Goal: Task Accomplishment & Management: Use online tool/utility

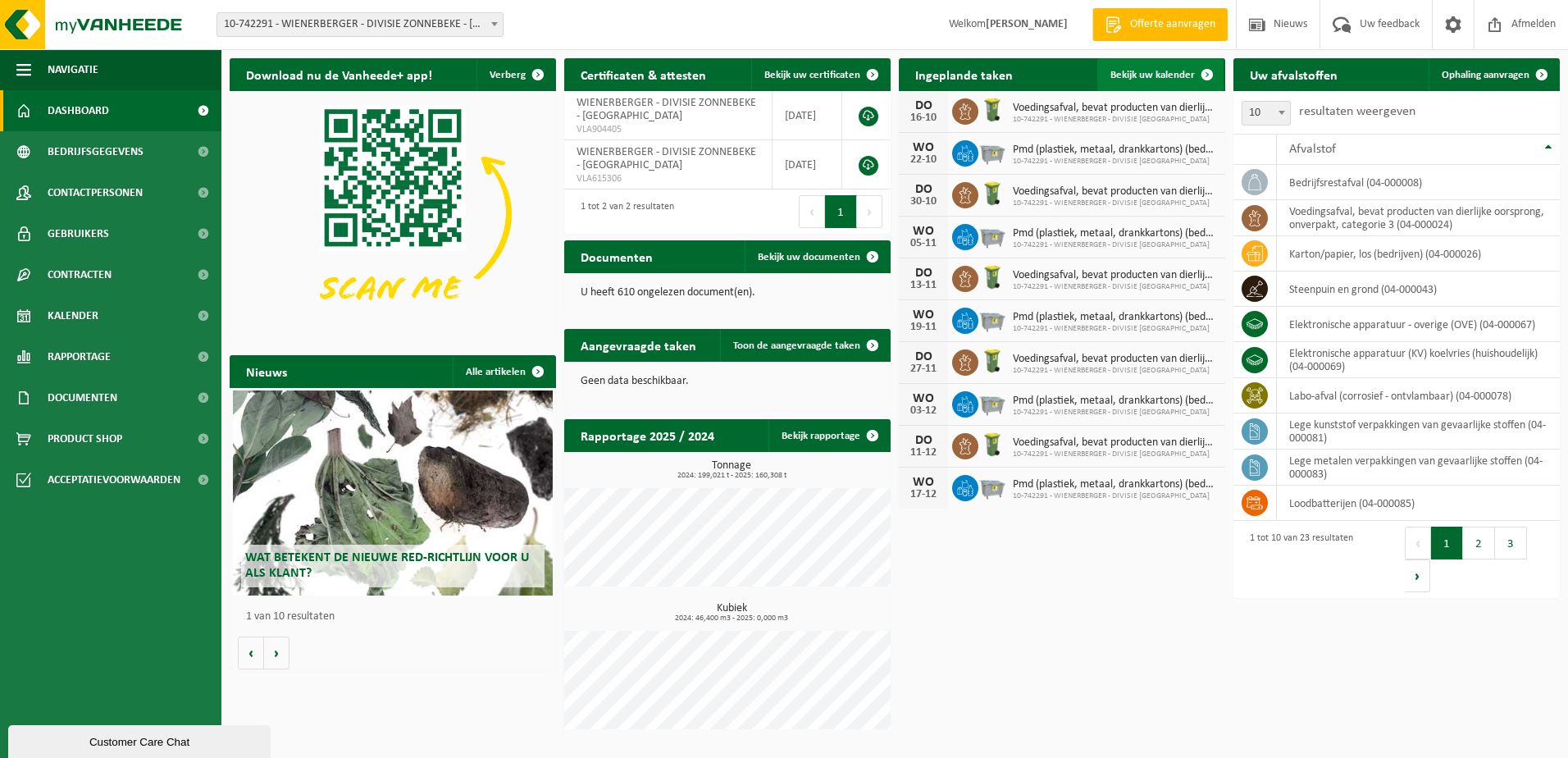
click at [1146, 61] on link "Bekijk uw kalender" at bounding box center [1159, 75] width 126 height 33
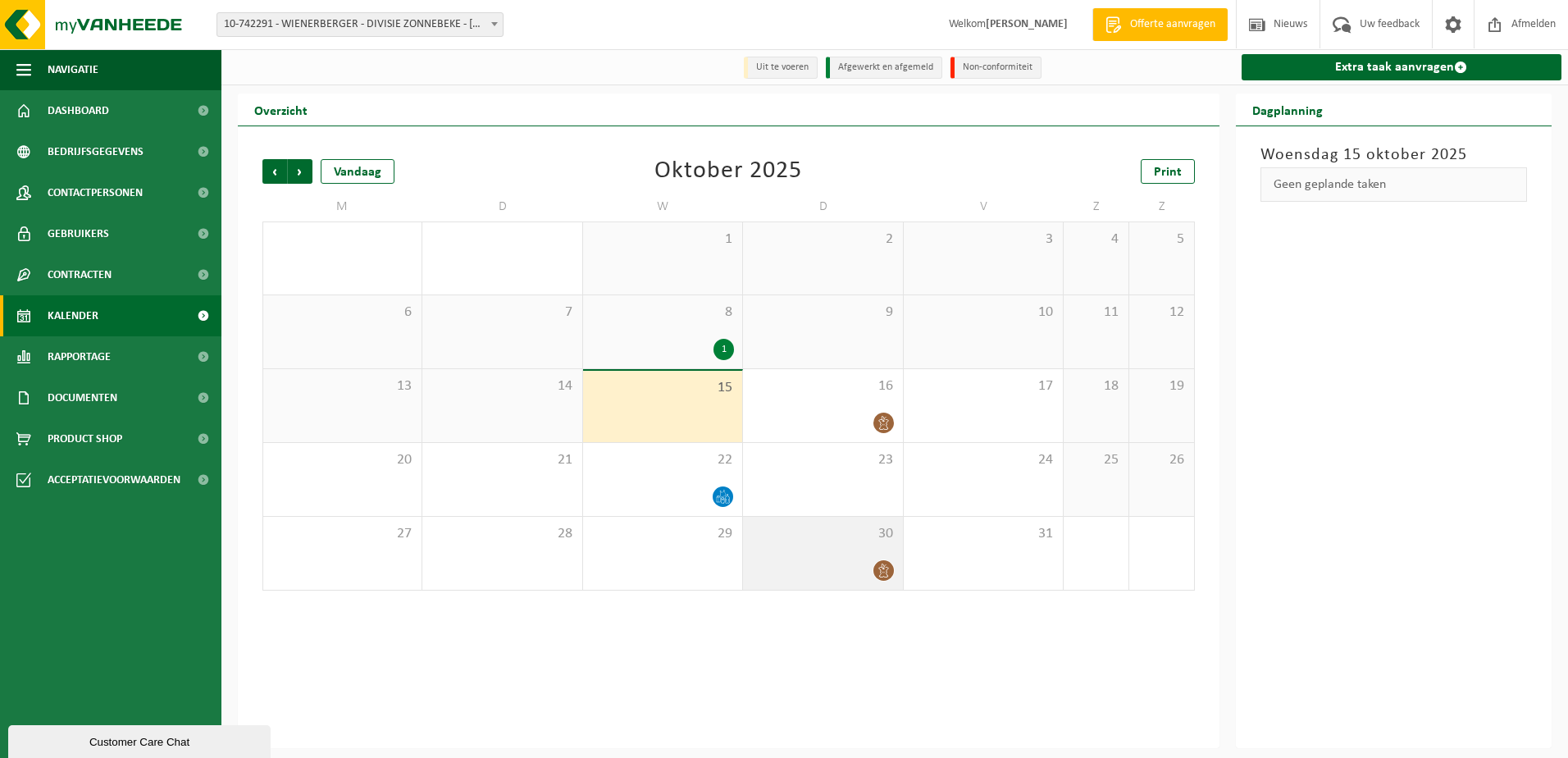
click at [880, 556] on div "30" at bounding box center [823, 553] width 159 height 73
click at [841, 560] on div at bounding box center [822, 570] width 143 height 22
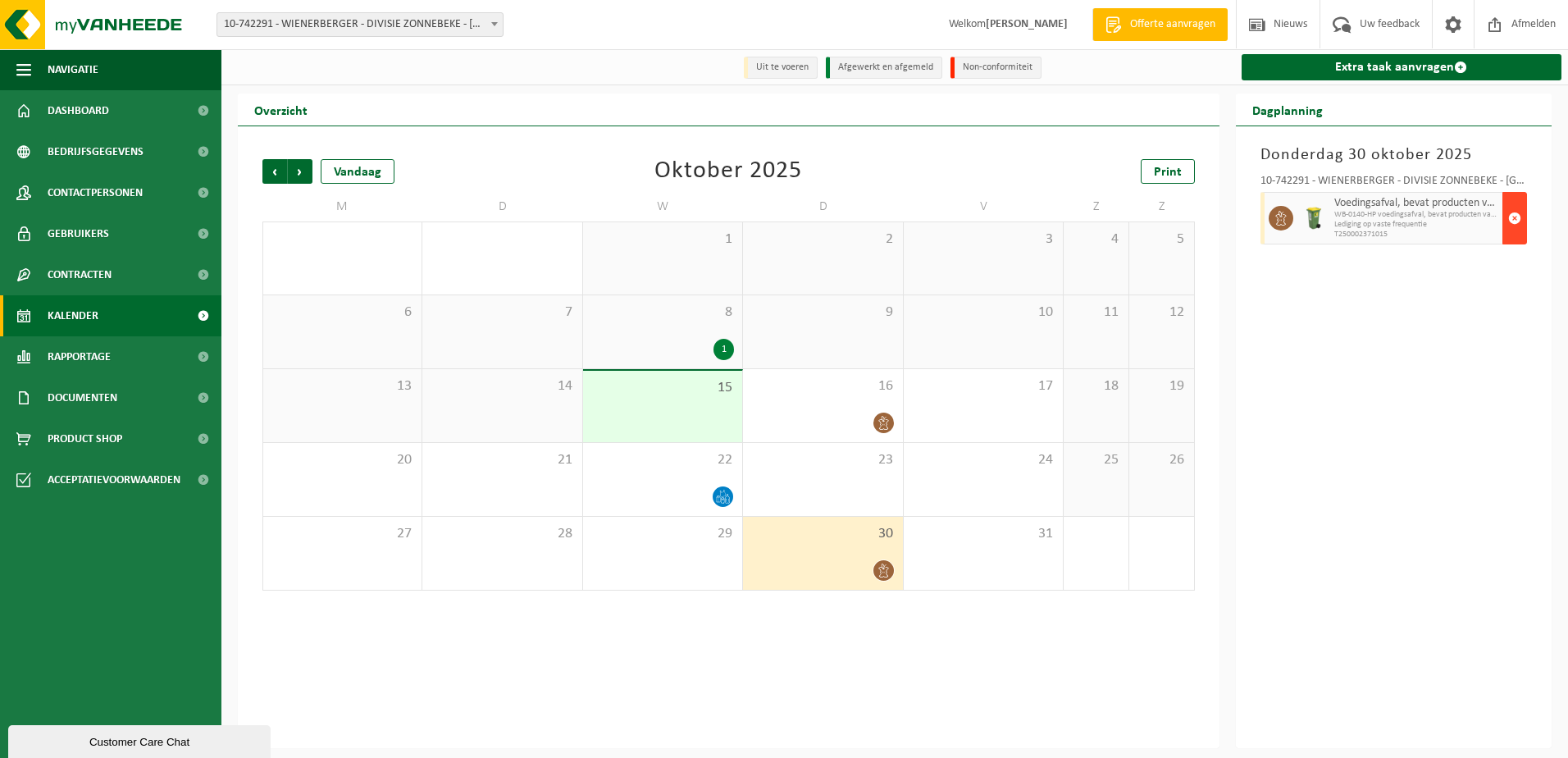
click at [1511, 226] on span "button" at bounding box center [1514, 218] width 13 height 33
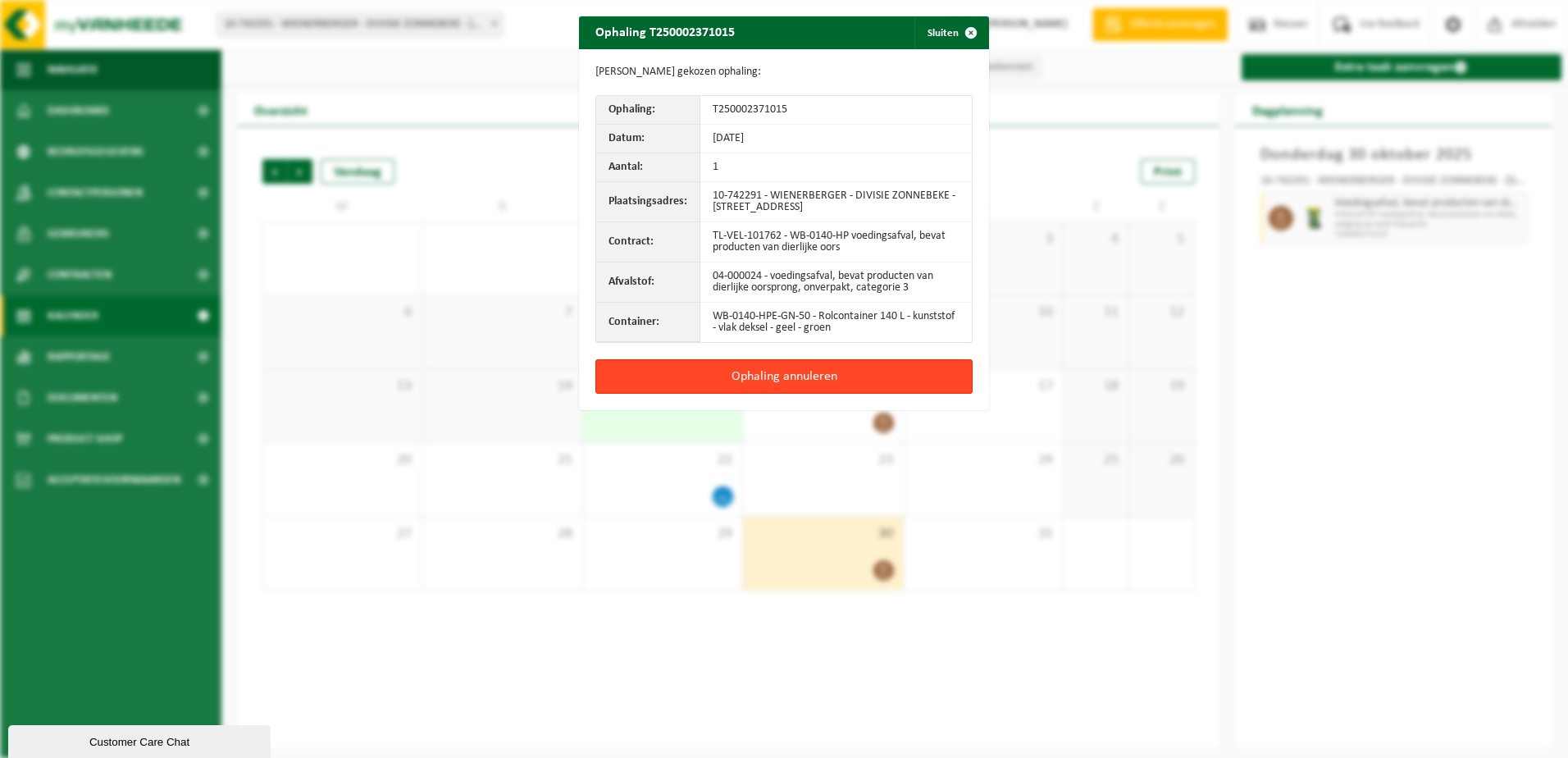
click at [839, 381] on button "Ophaling annuleren" at bounding box center [784, 377] width 377 height 35
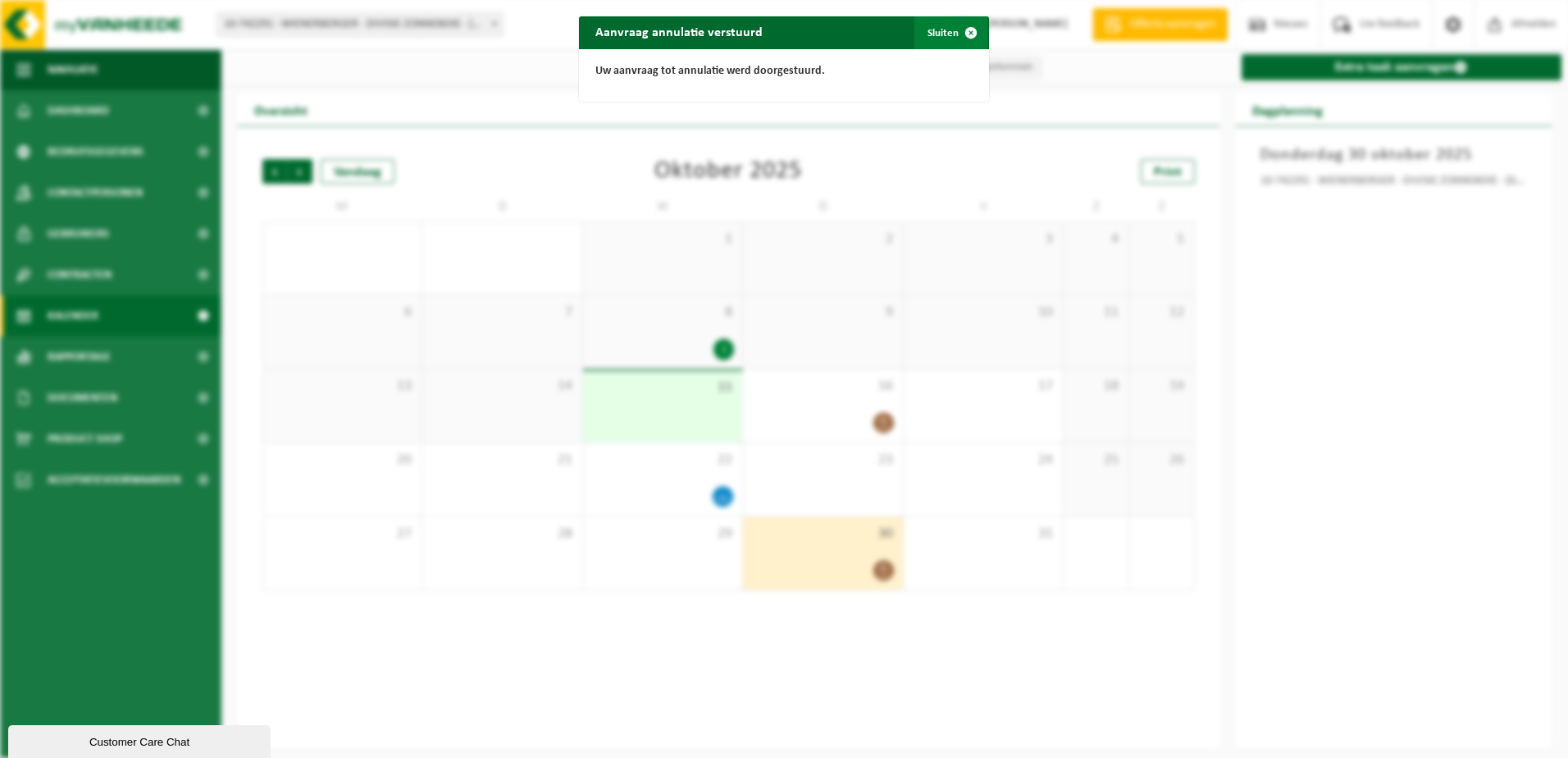
click at [961, 27] on span "button" at bounding box center [971, 33] width 33 height 33
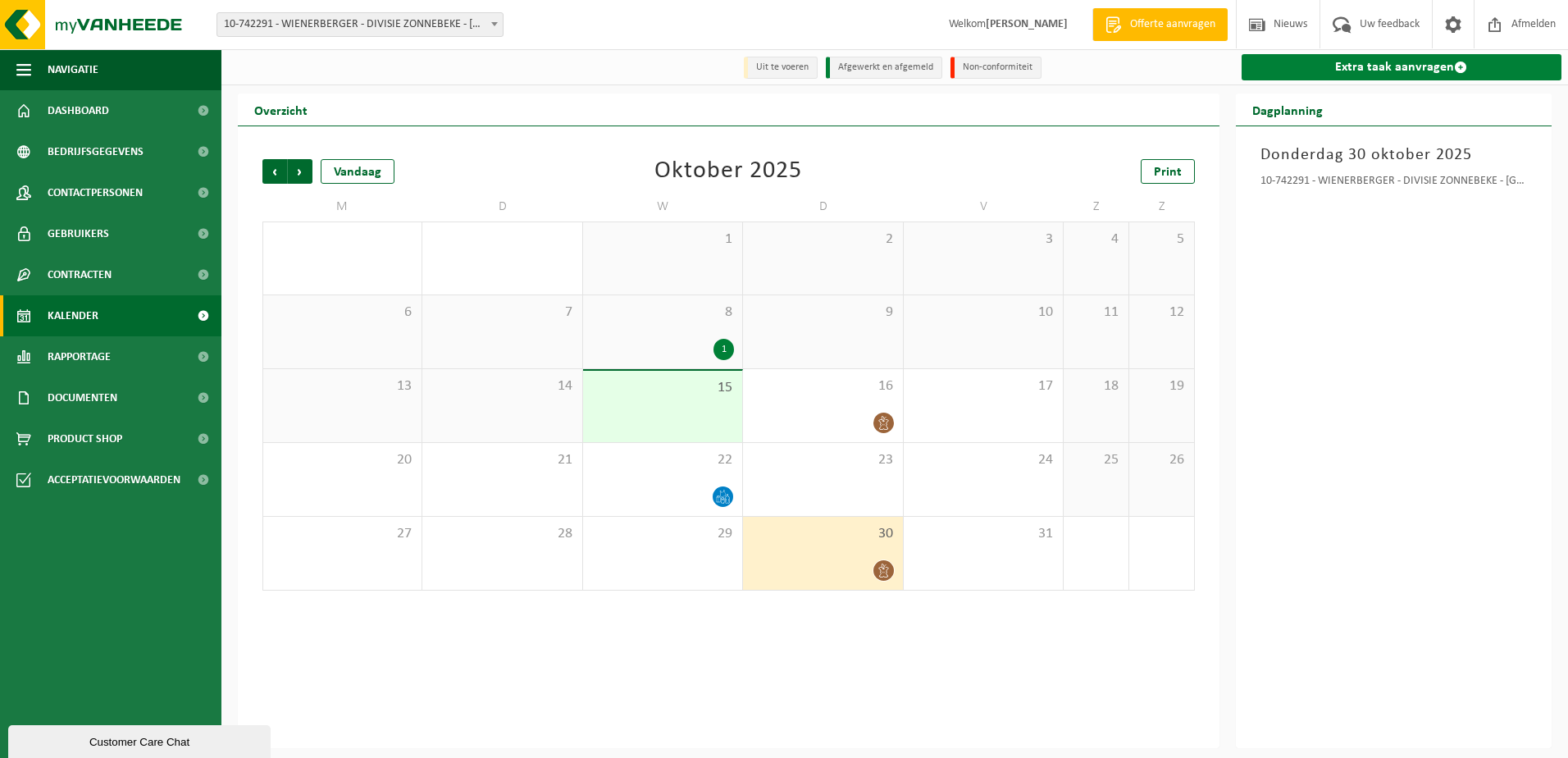
click at [1315, 76] on link "Extra taak aanvragen" at bounding box center [1402, 66] width 321 height 26
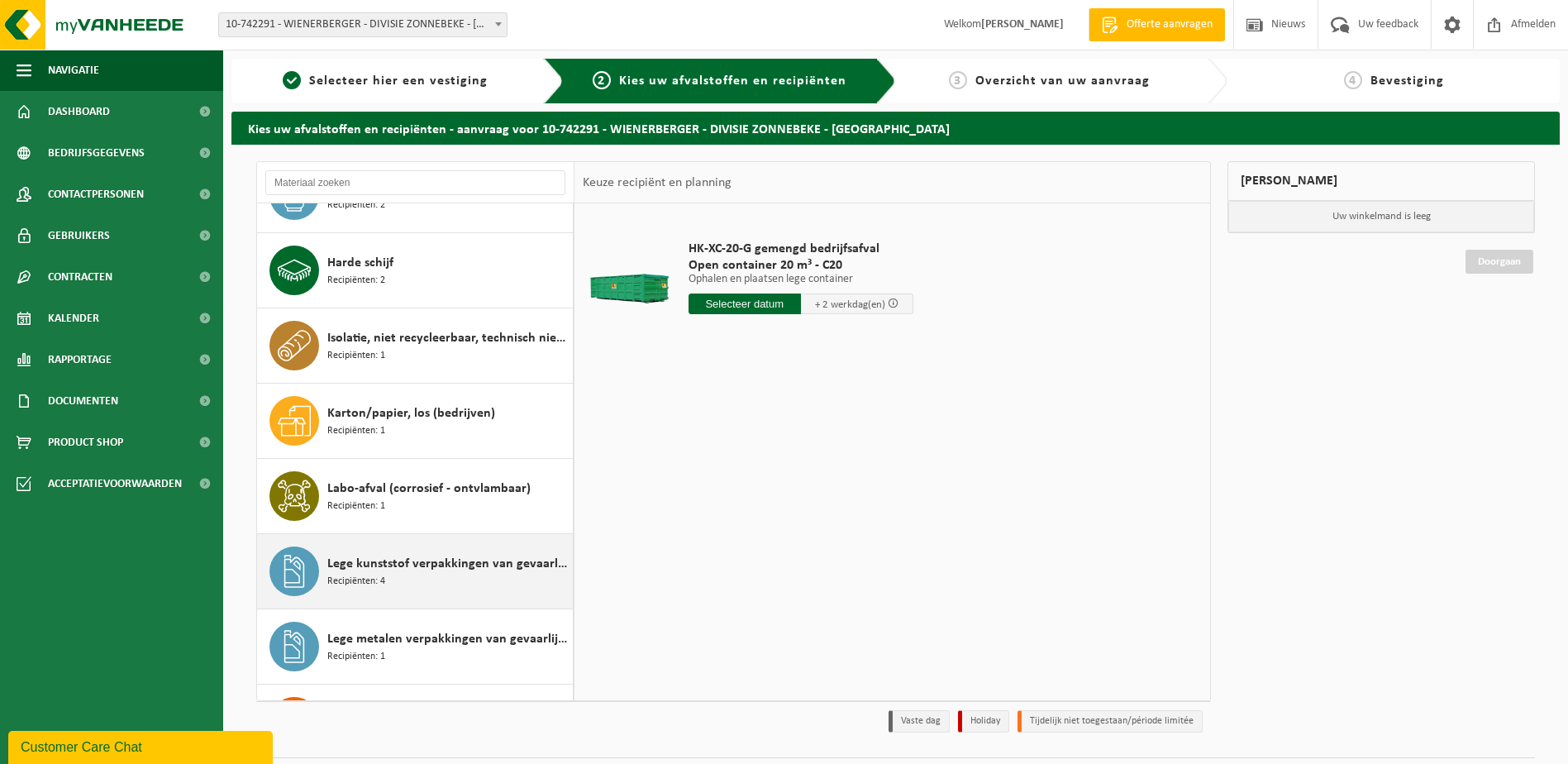
scroll to position [993, 0]
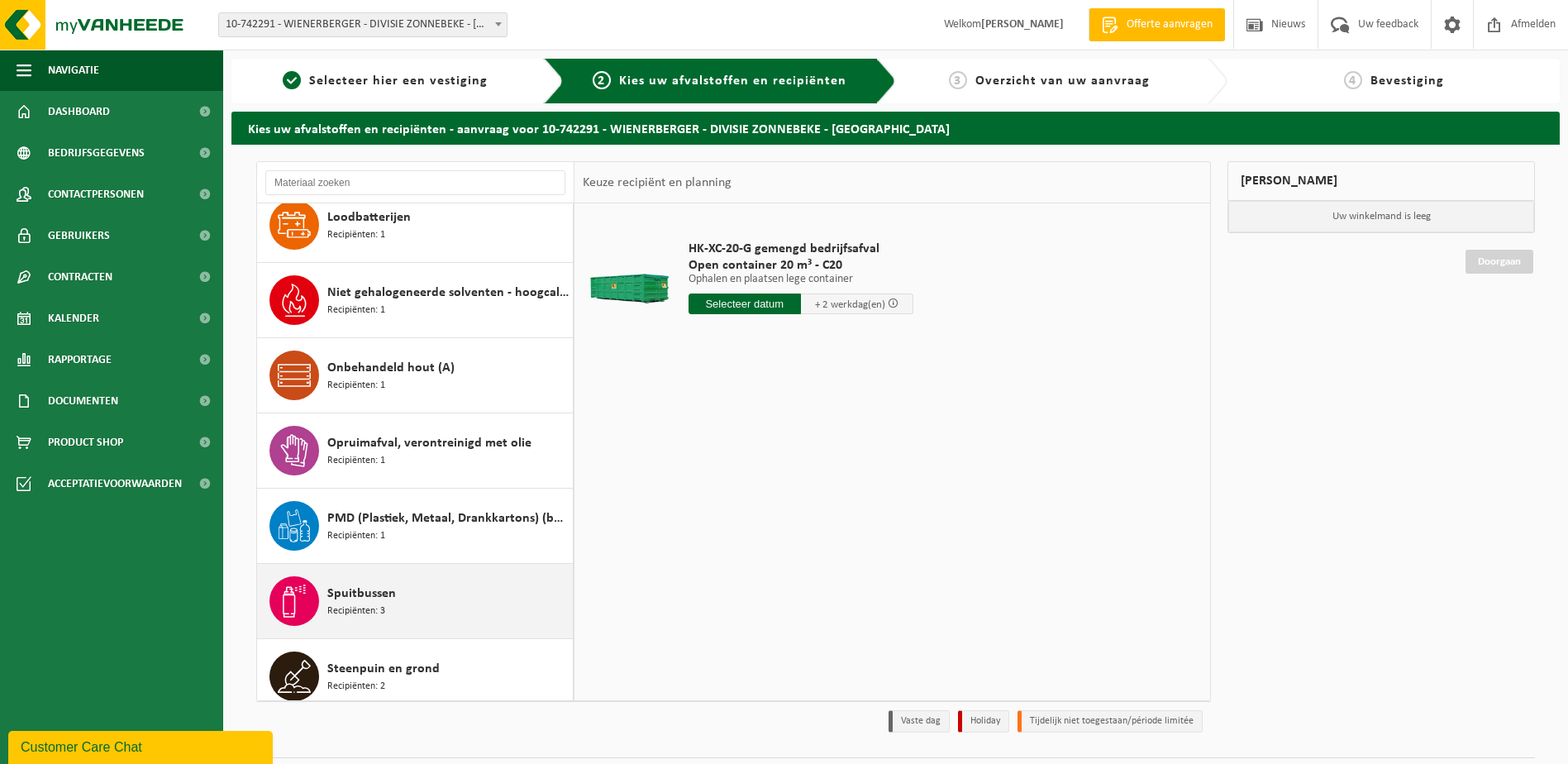
click at [383, 577] on div "Spuitbussen Recipiënten: 3" at bounding box center [447, 600] width 241 height 49
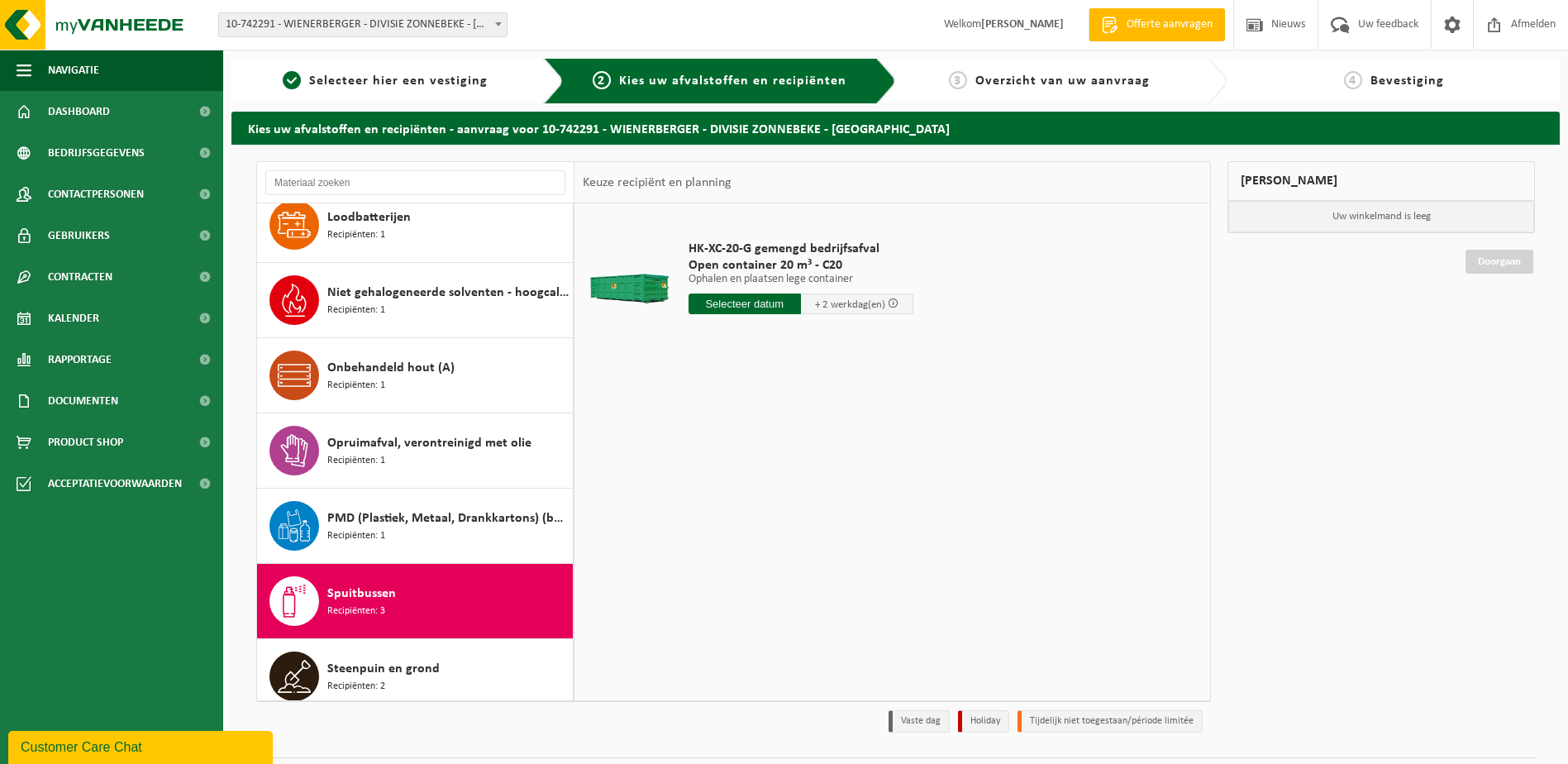
scroll to position [1157, 0]
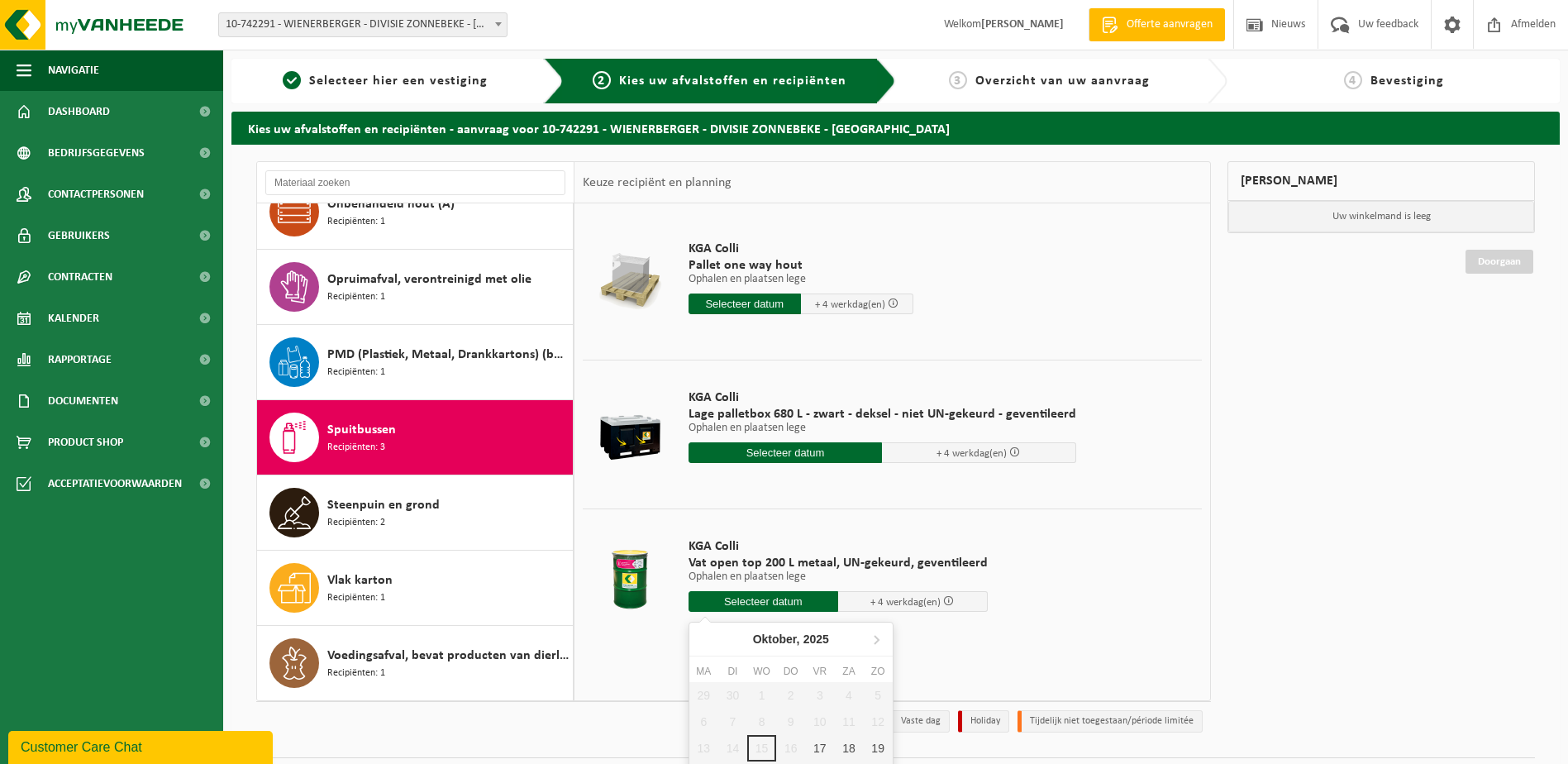
click at [796, 608] on input "text" at bounding box center [763, 600] width 150 height 20
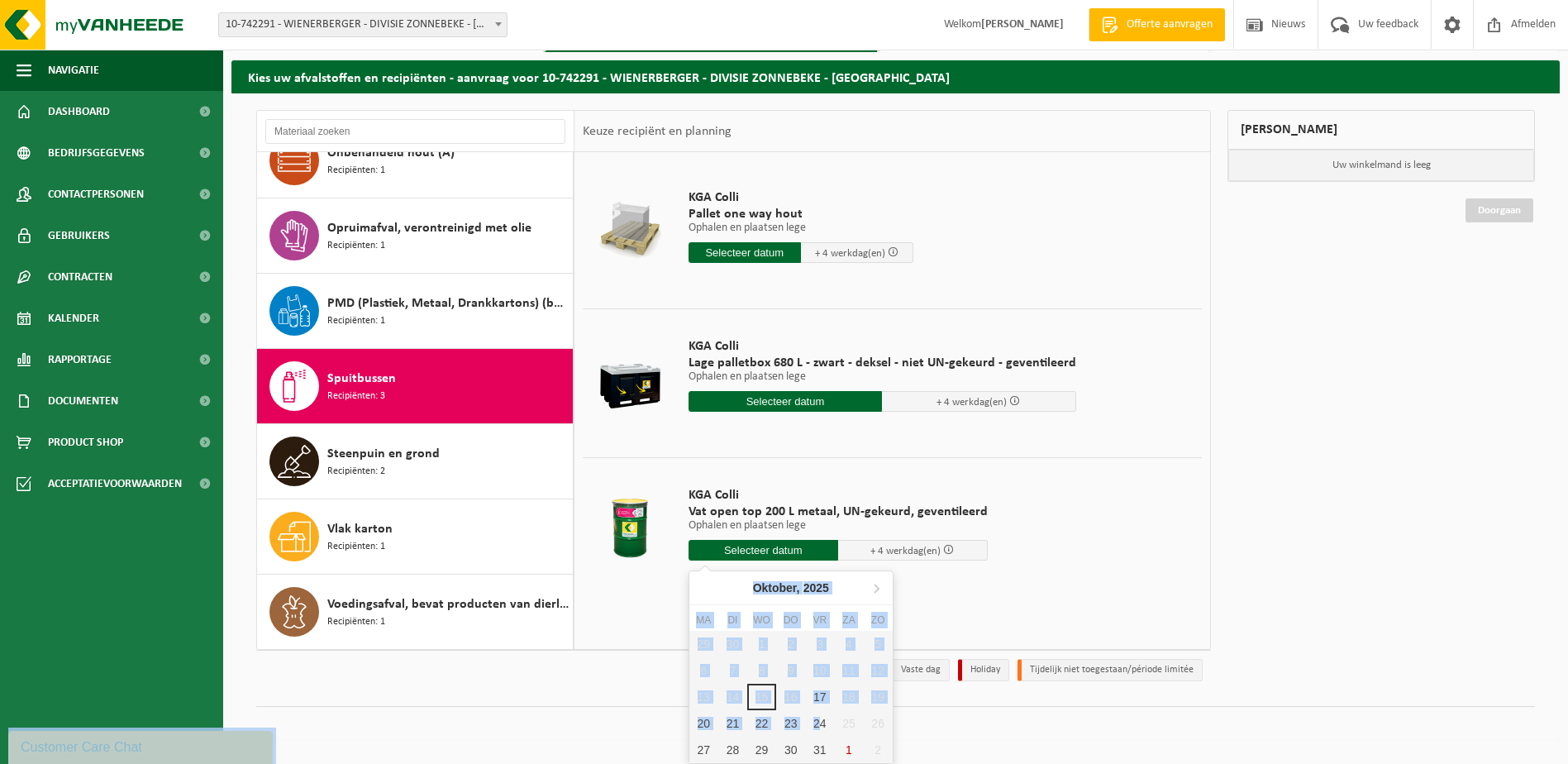
click at [817, 713] on html "Vestiging: 10-742291 - WIENERBERGER - DIVISIE ZONNEBEKE - ZONNEBEKE 10-742291 -…" at bounding box center [784, 330] width 1568 height 764
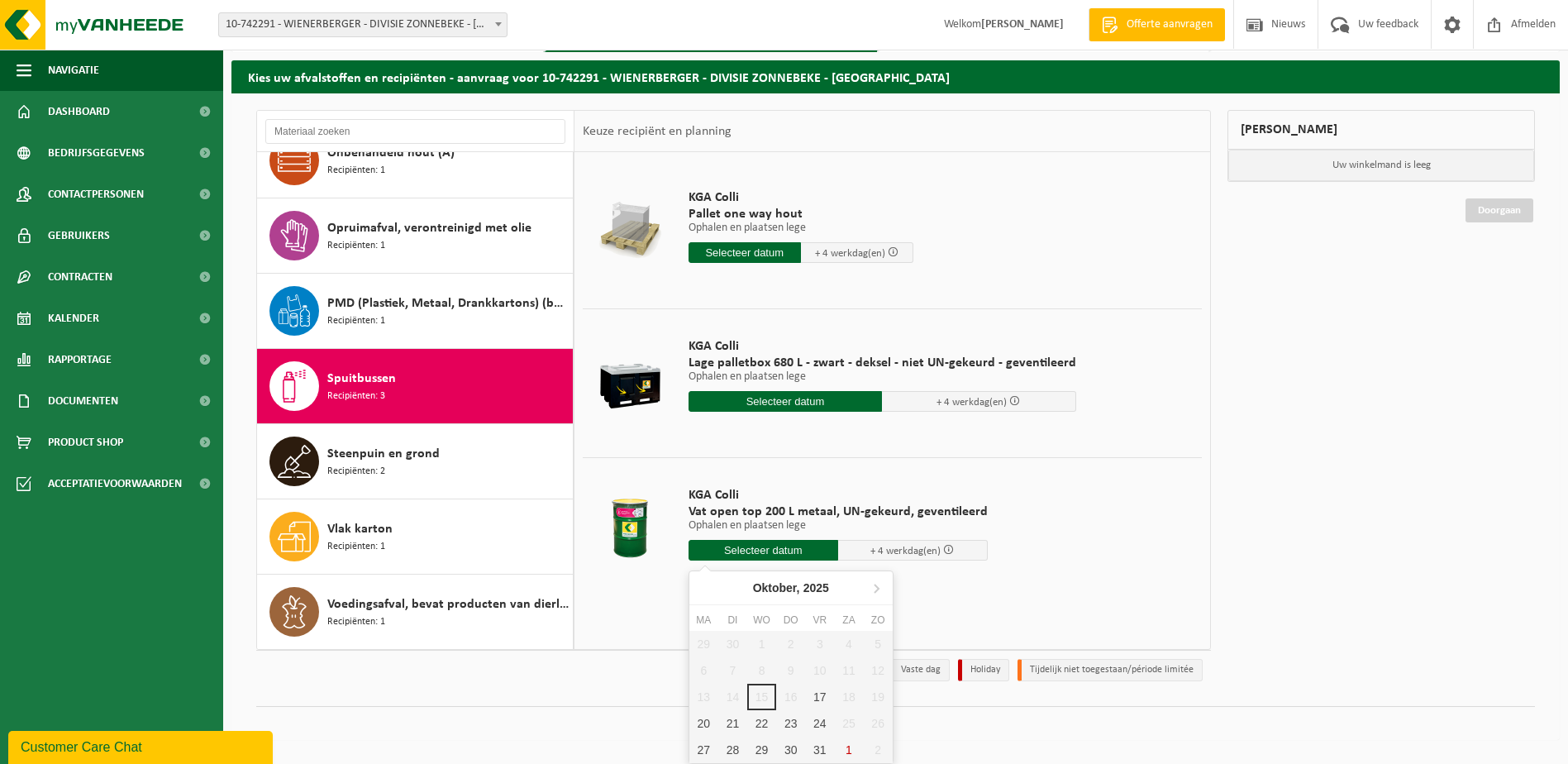
drag, startPoint x: 817, startPoint y: 764, endPoint x: 837, endPoint y: 527, distance: 237.8
click at [837, 527] on p "Ophalen en plaatsen lege" at bounding box center [837, 526] width 299 height 12
drag, startPoint x: 814, startPoint y: 710, endPoint x: 815, endPoint y: 693, distance: 17.0
click at [815, 693] on div "29 30 1 2 3 4 5 6 7 8 9 10 11 12 13 14 15 16 17 18 19 20 21 22 23 24 25 26 27 2…" at bounding box center [791, 696] width 203 height 133
click at [831, 696] on div "17" at bounding box center [820, 696] width 29 height 26
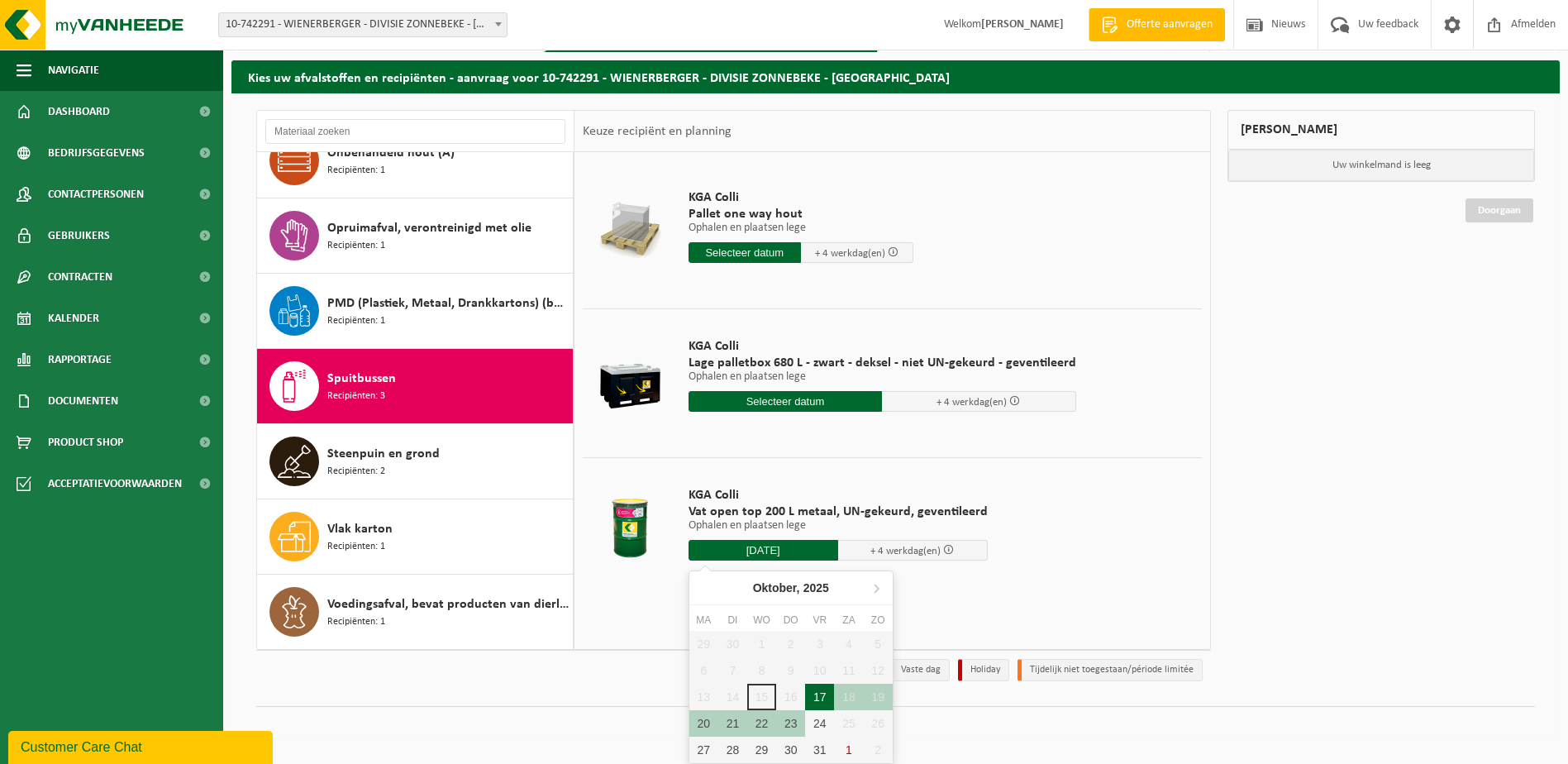
type input "Van 2025-10-17"
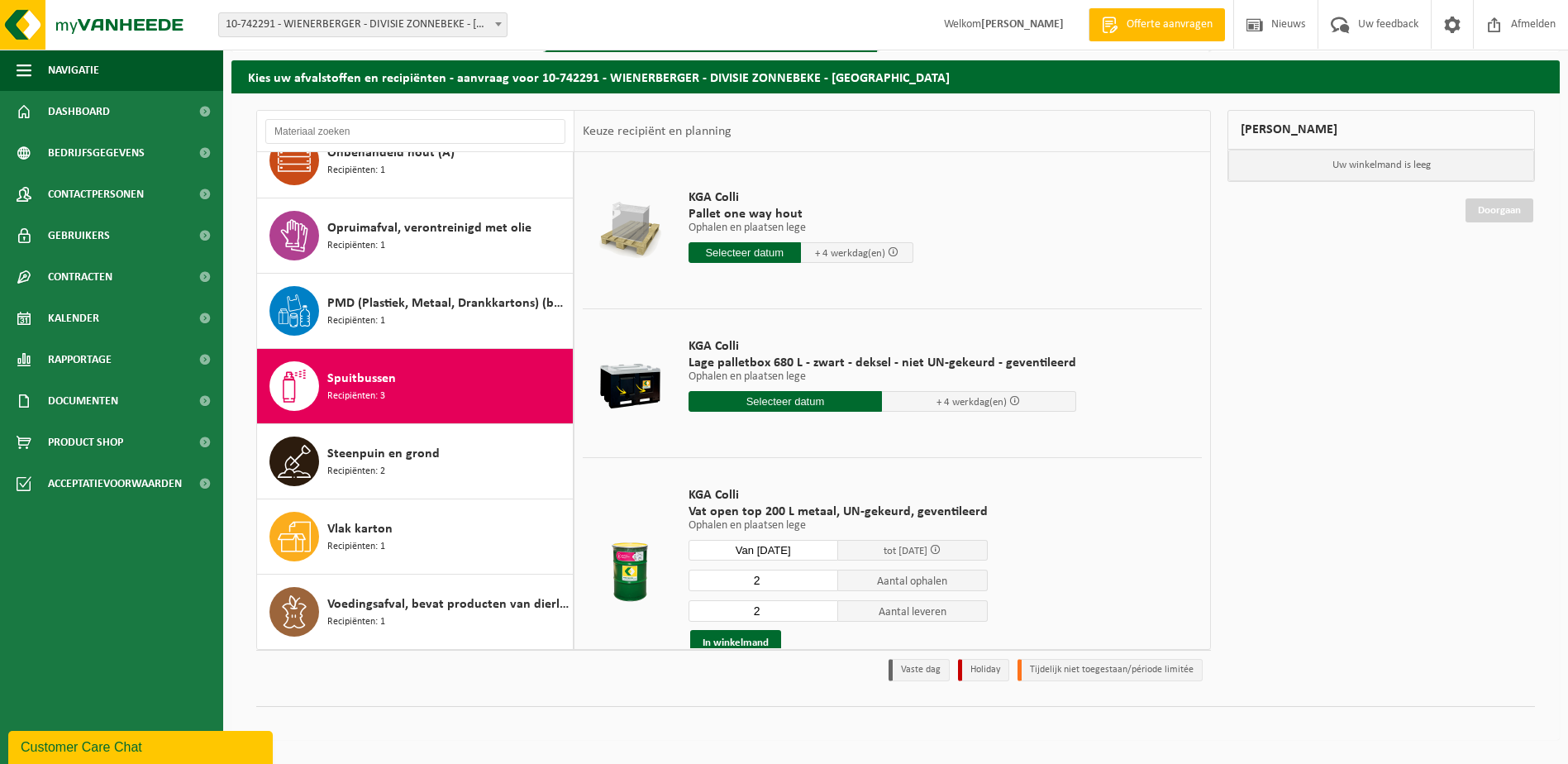
scroll to position [44, 0]
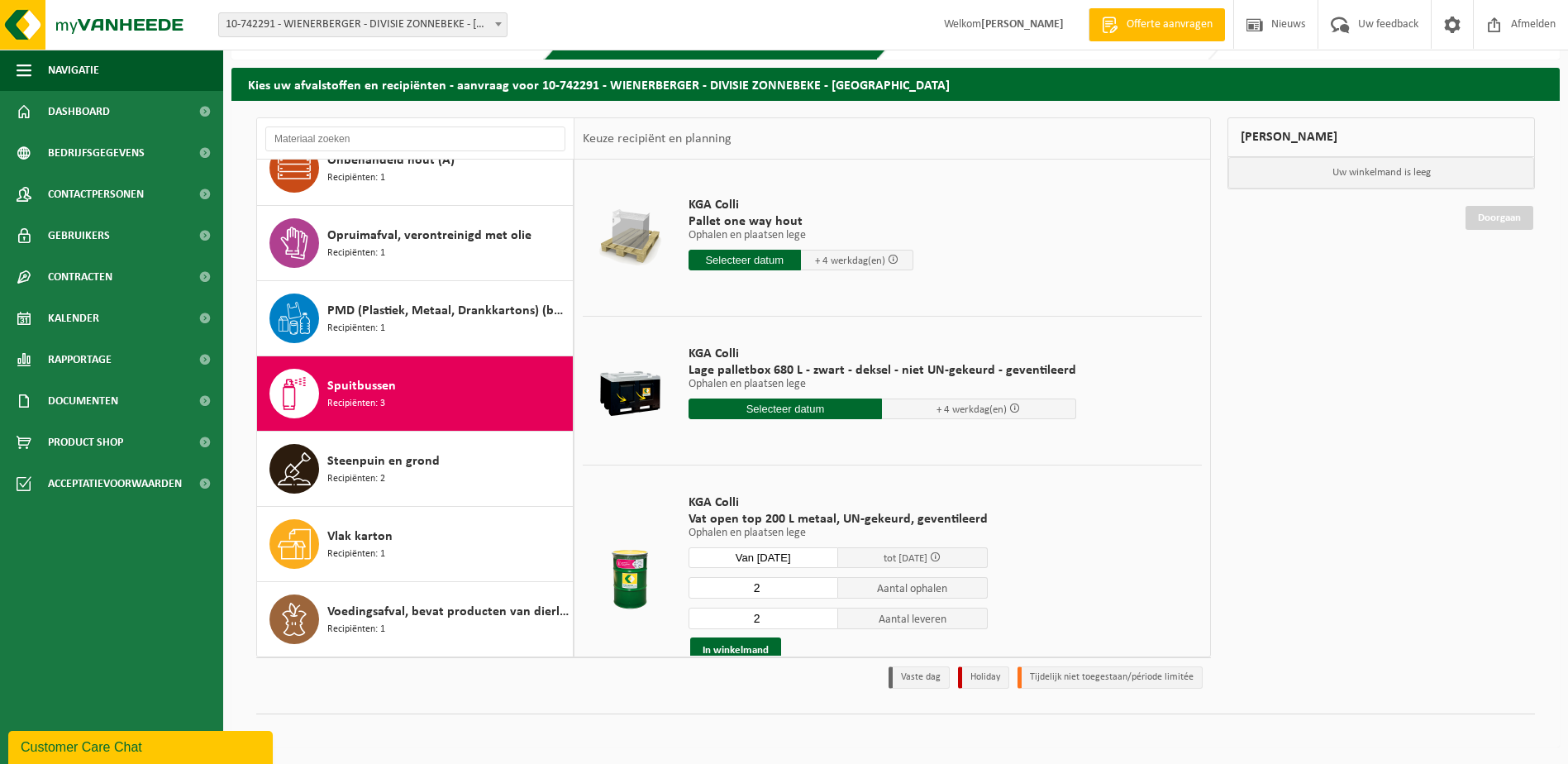
click at [795, 589] on input "2" at bounding box center [763, 588] width 150 height 21
type input "1"
click at [820, 589] on input "1" at bounding box center [763, 588] width 150 height 21
type input "1"
click at [822, 622] on input "1" at bounding box center [763, 619] width 150 height 21
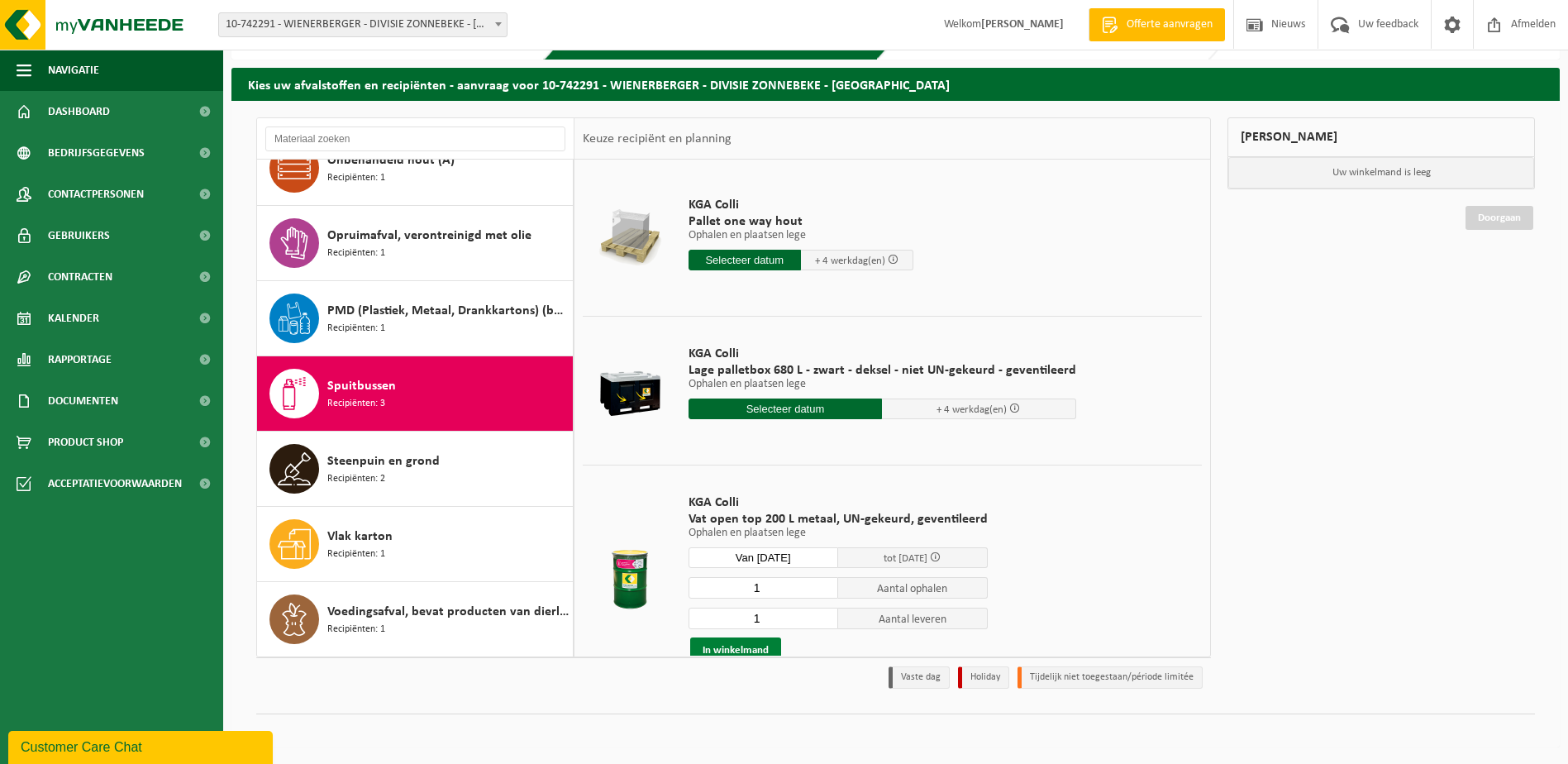
click at [731, 651] on button "In winkelmand" at bounding box center [736, 650] width 91 height 26
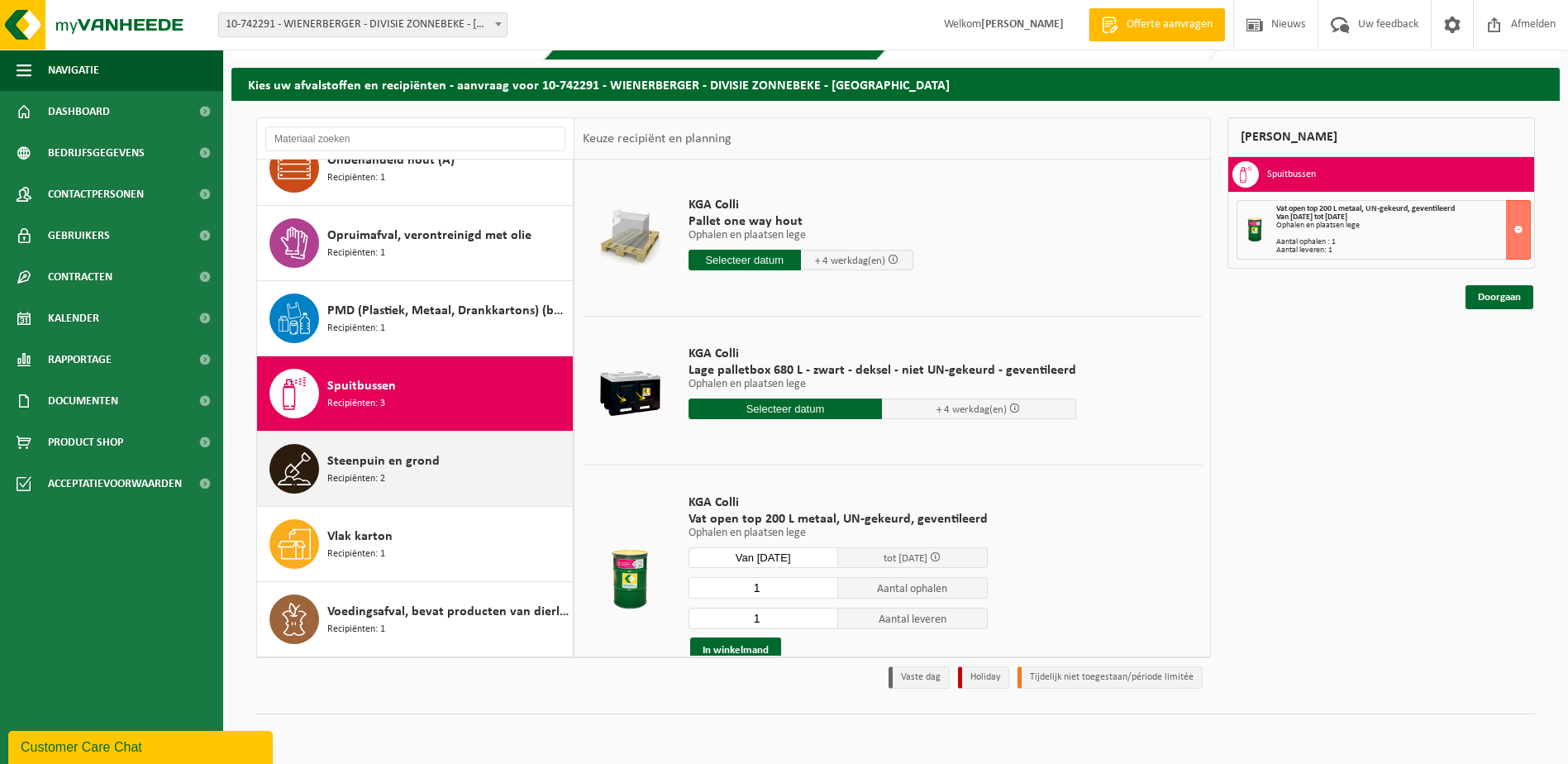
click at [435, 479] on div "Steenpuin en grond Recipiënten: 2" at bounding box center [447, 469] width 241 height 49
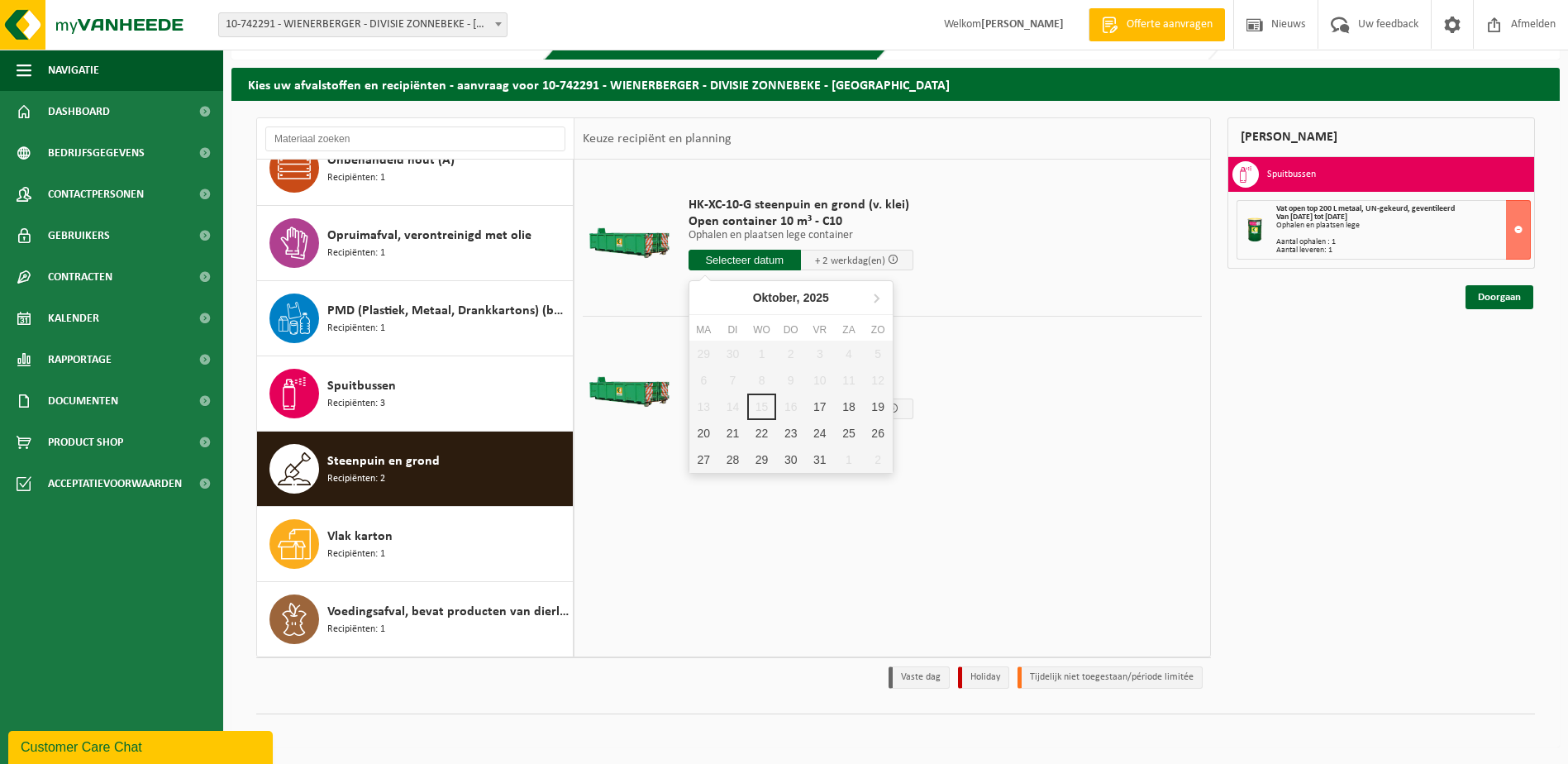
click at [744, 257] on input "text" at bounding box center [744, 260] width 112 height 20
click at [814, 403] on div "17" at bounding box center [820, 406] width 29 height 26
type input "Van 2025-10-17"
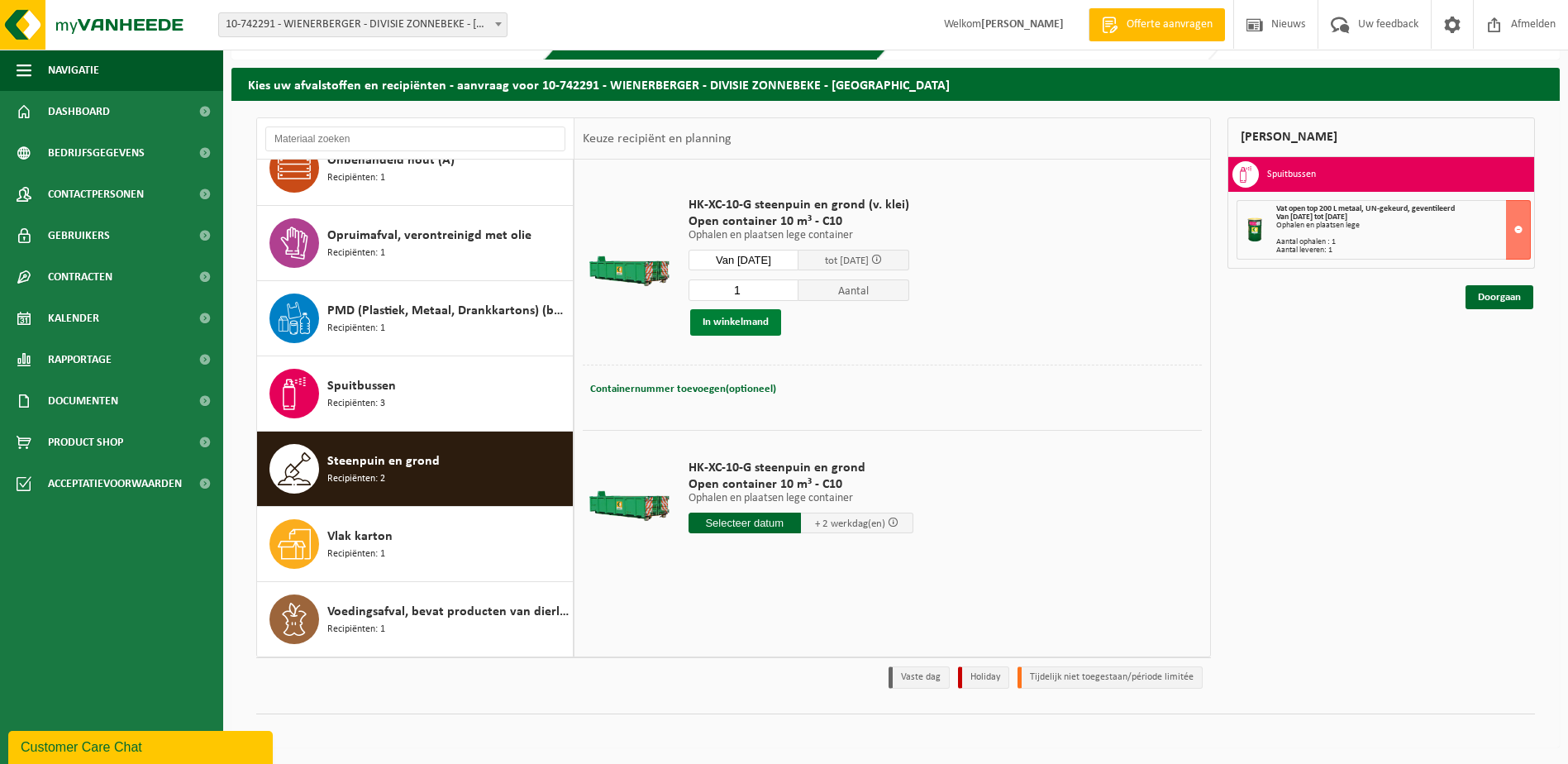
click at [721, 320] on button "In winkelmand" at bounding box center [736, 321] width 91 height 26
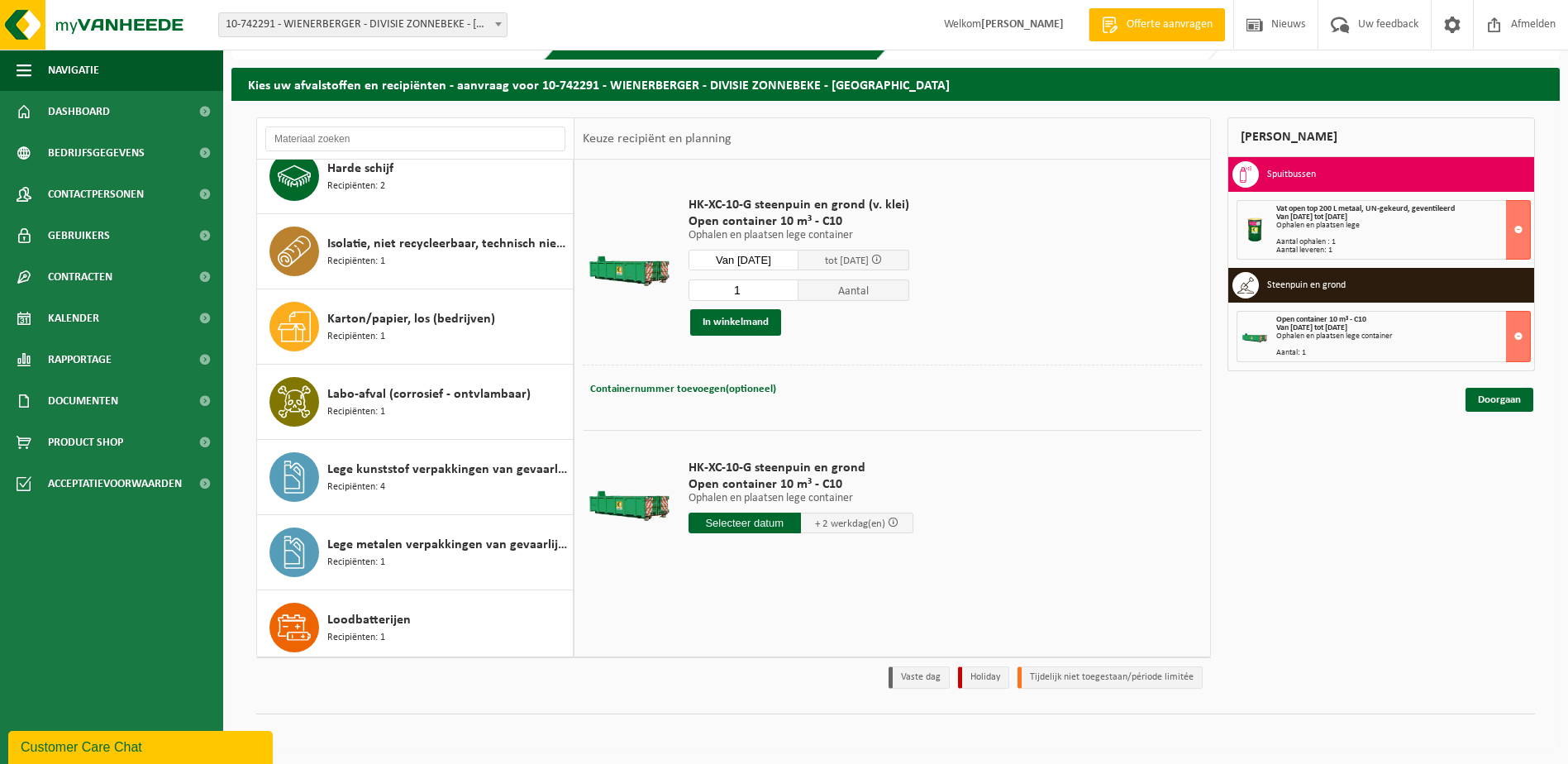
scroll to position [563, 0]
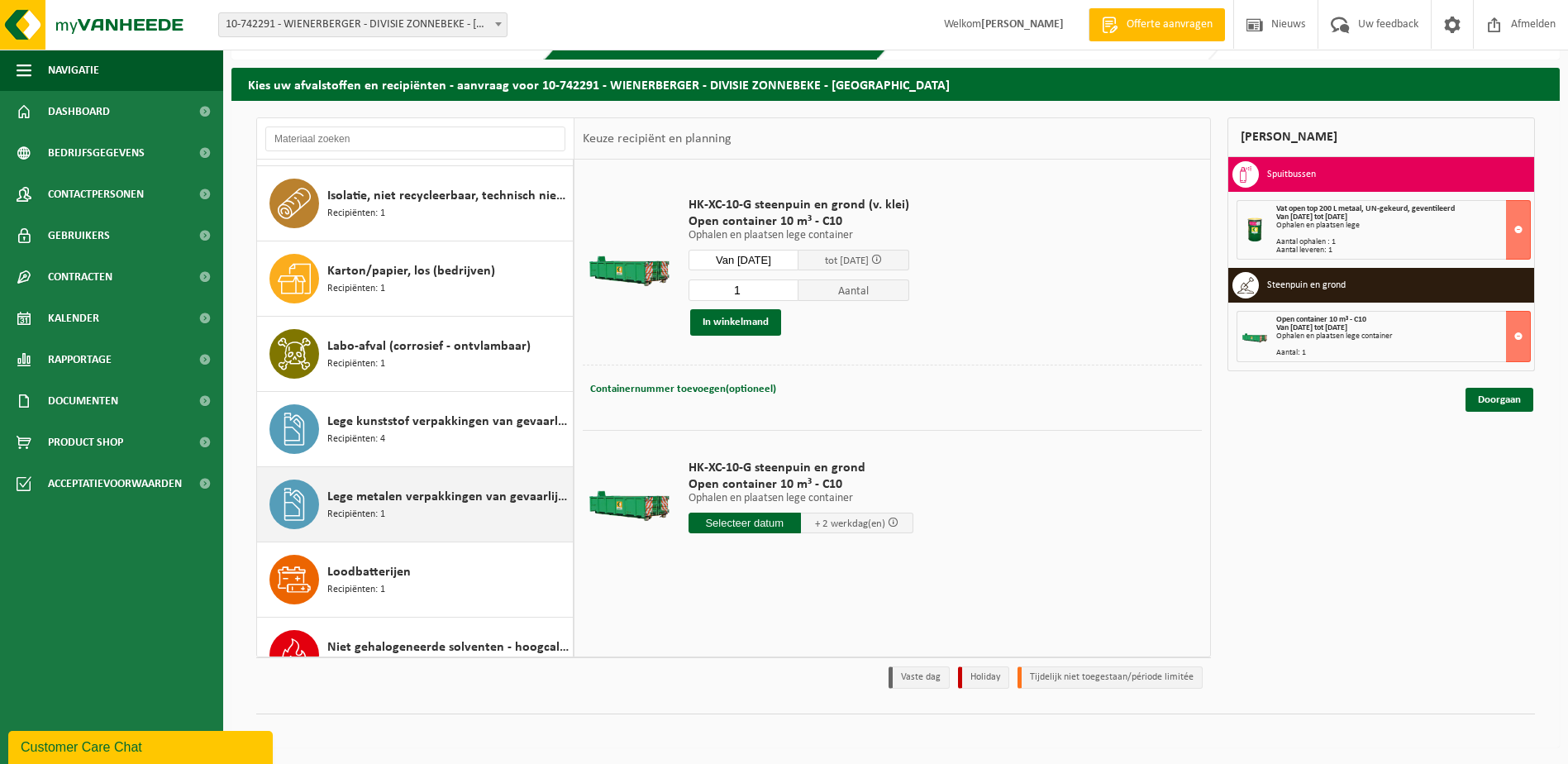
click at [467, 482] on div "Lege metalen verpakkingen van gevaarlijke stoffen Recipiënten: 1" at bounding box center [447, 504] width 241 height 49
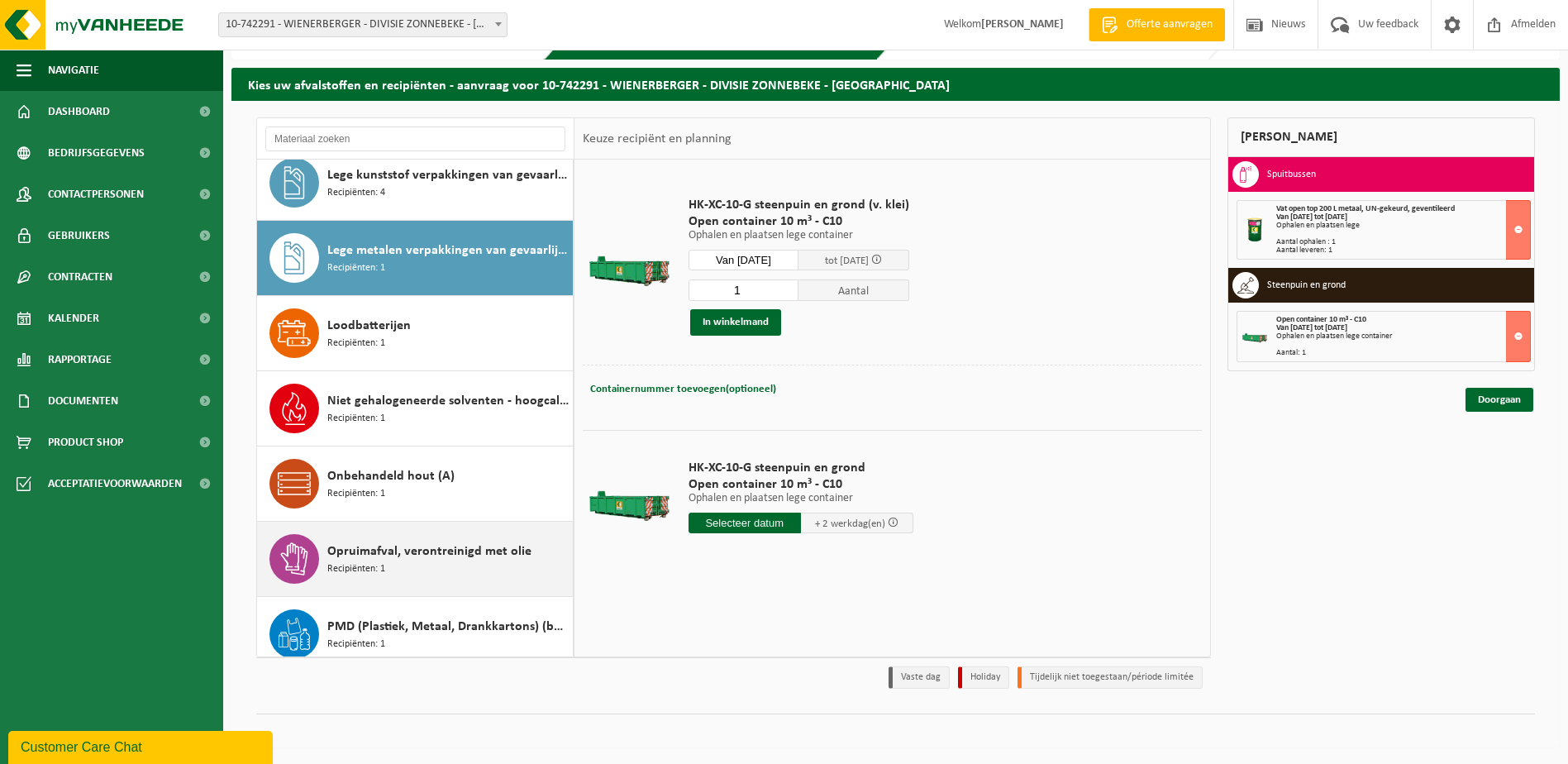
scroll to position [902, 0]
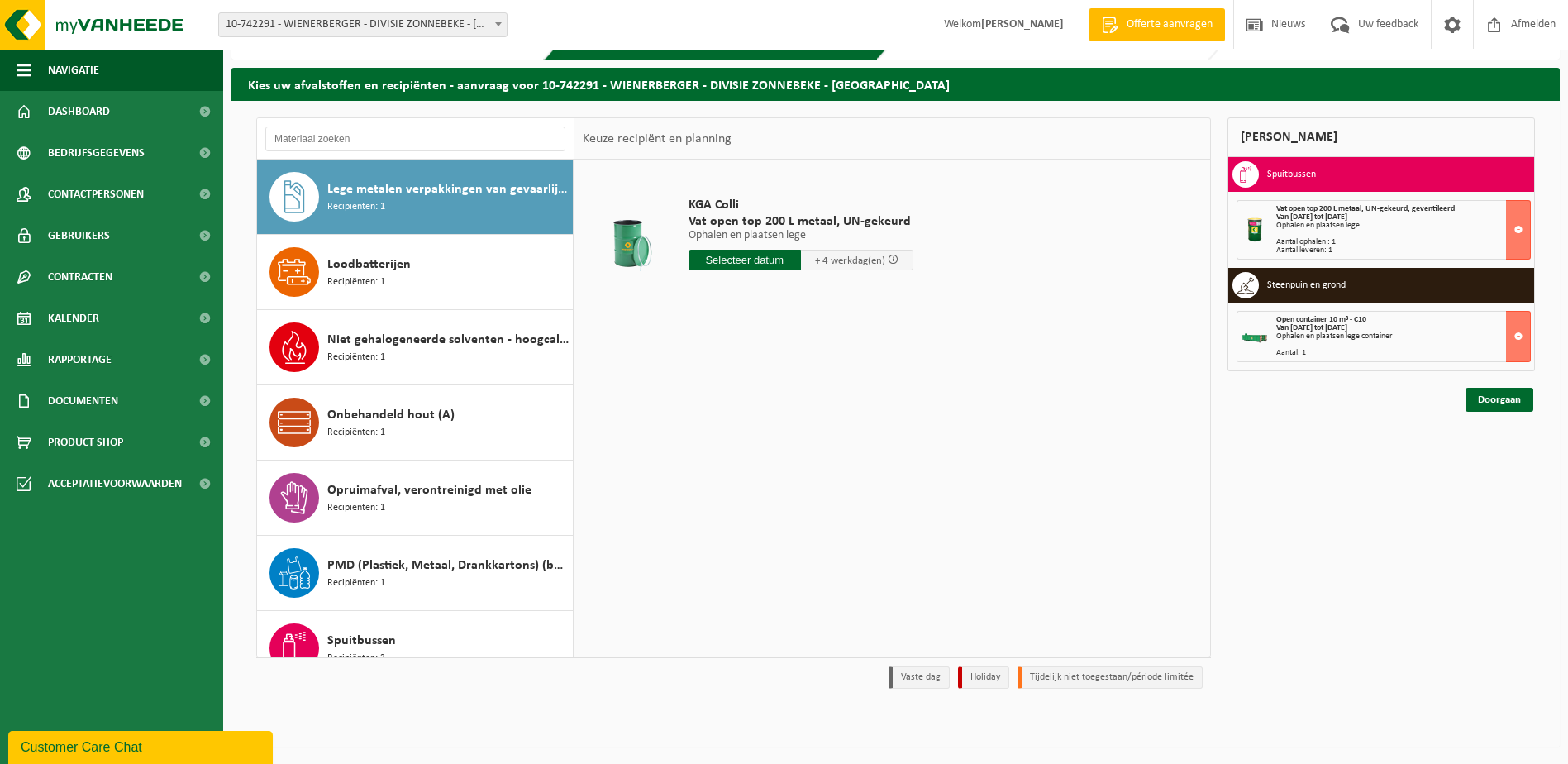
click at [758, 259] on input "text" at bounding box center [744, 260] width 112 height 20
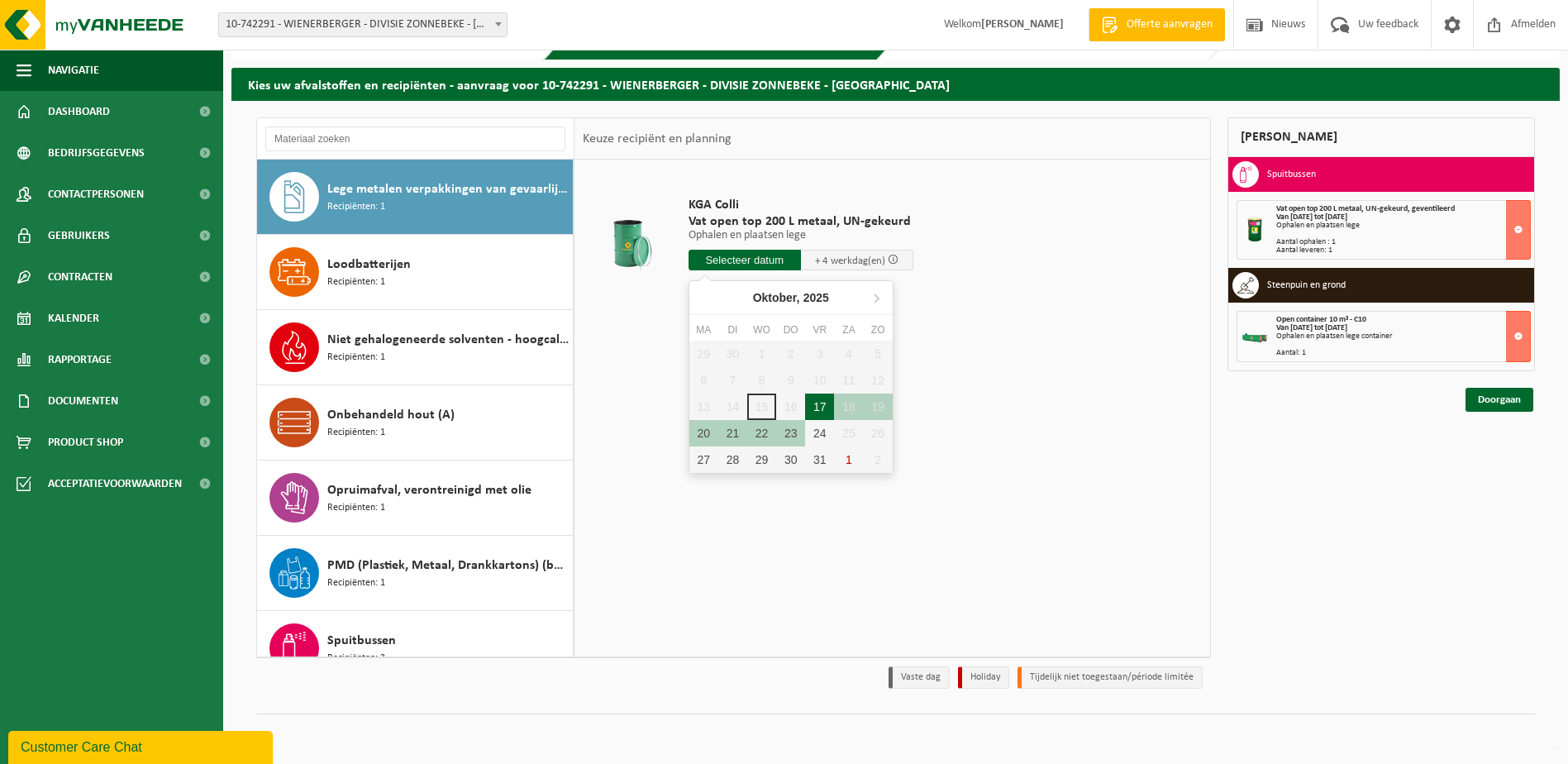
click at [813, 418] on div "17" at bounding box center [820, 406] width 29 height 26
type input "Van 2025-10-17"
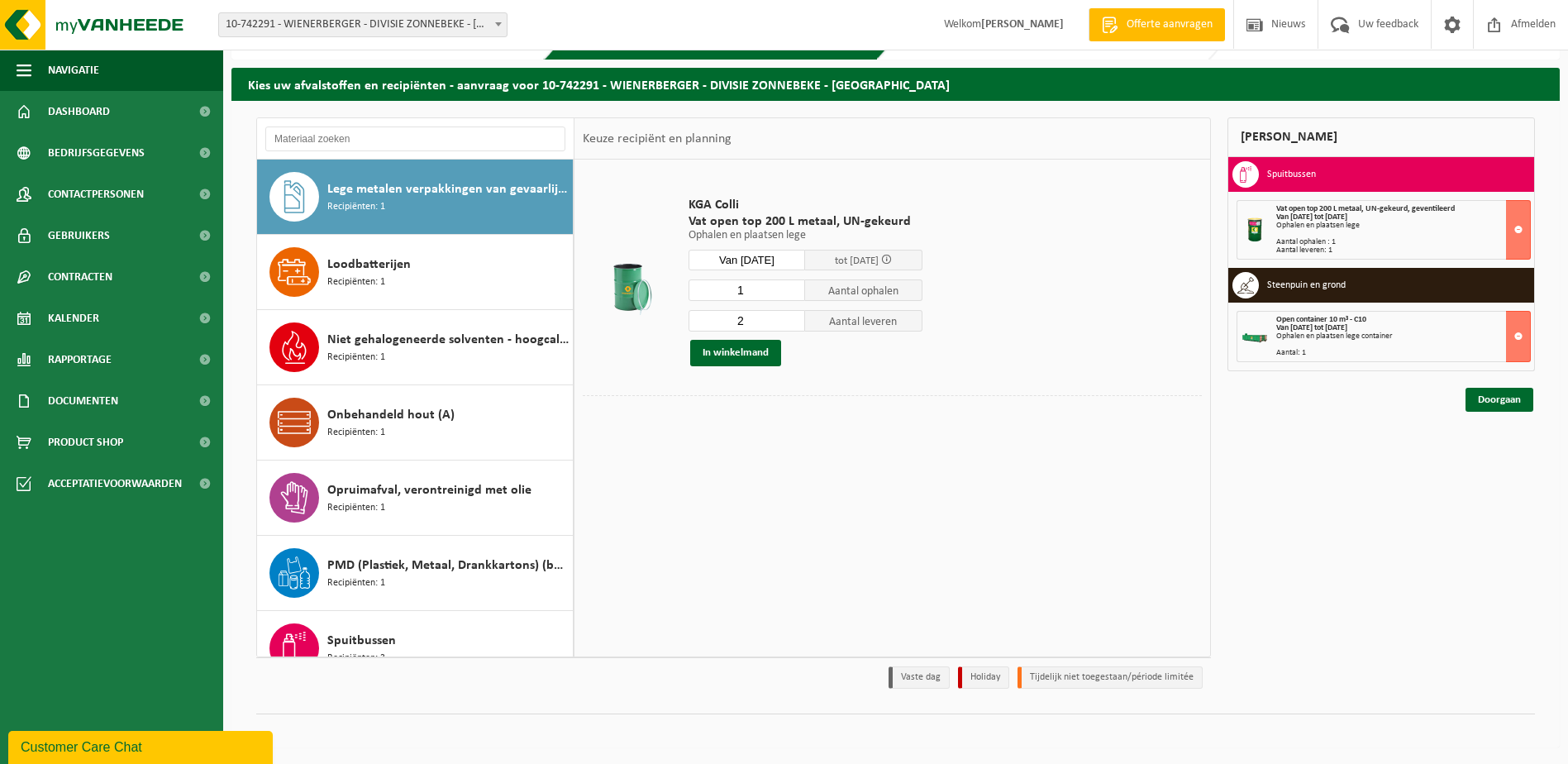
type input "1"
click at [789, 293] on input "1" at bounding box center [746, 290] width 117 height 21
type input "1"
click at [797, 325] on input "1" at bounding box center [746, 321] width 117 height 21
click at [764, 343] on button "In winkelmand" at bounding box center [736, 352] width 91 height 26
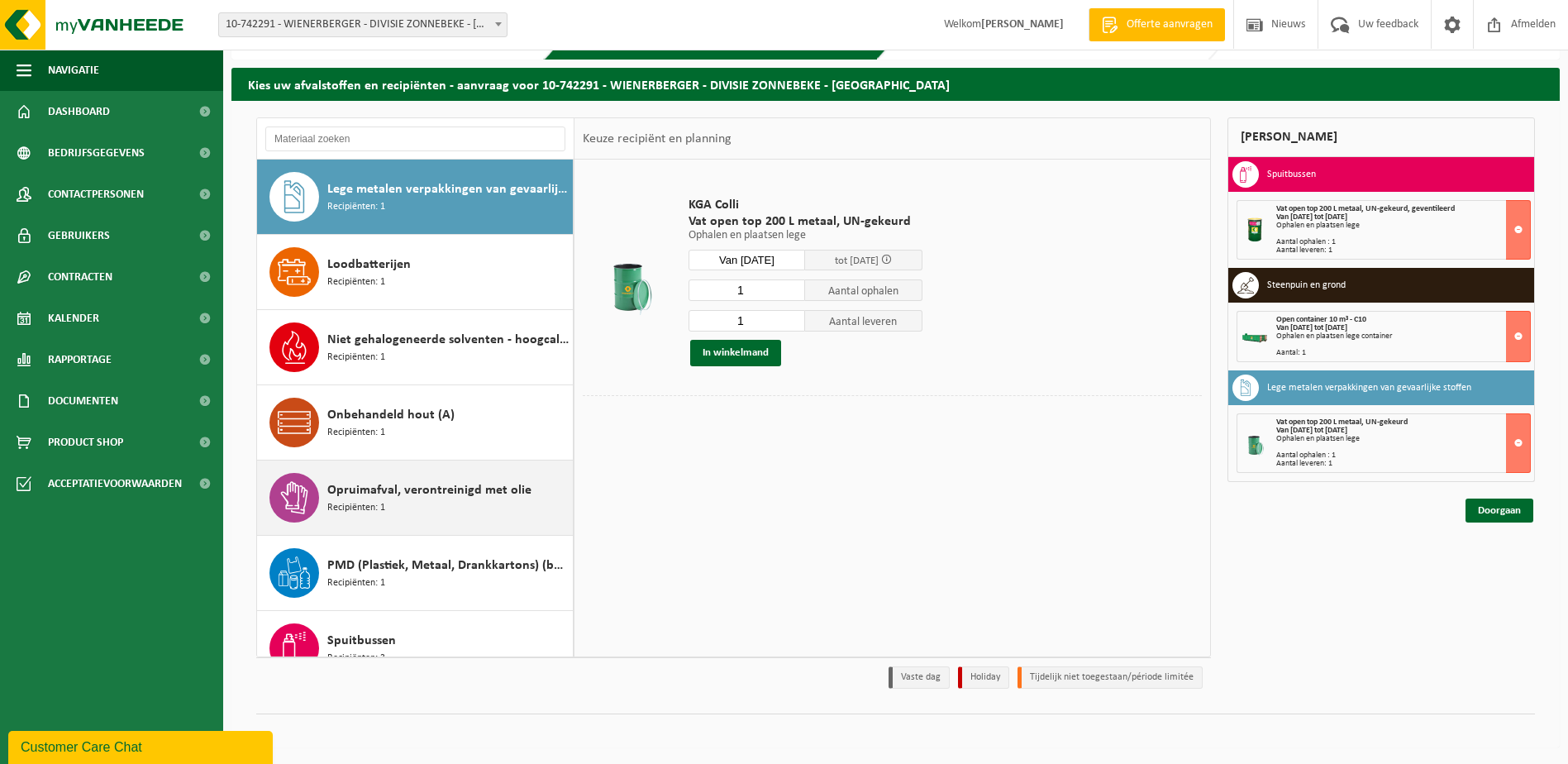
scroll to position [1157, 0]
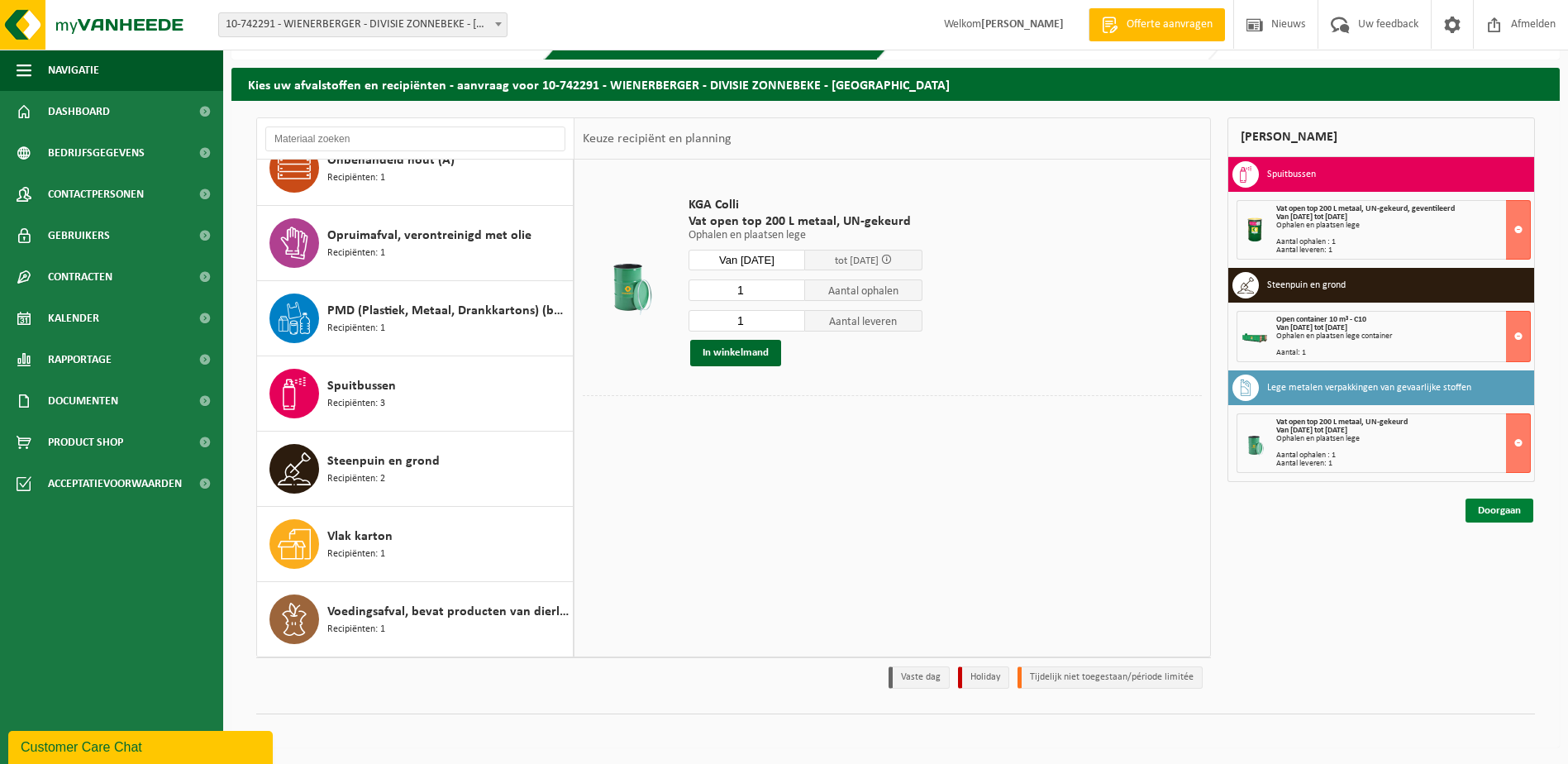
click at [1475, 509] on link "Doorgaan" at bounding box center [1499, 510] width 68 height 24
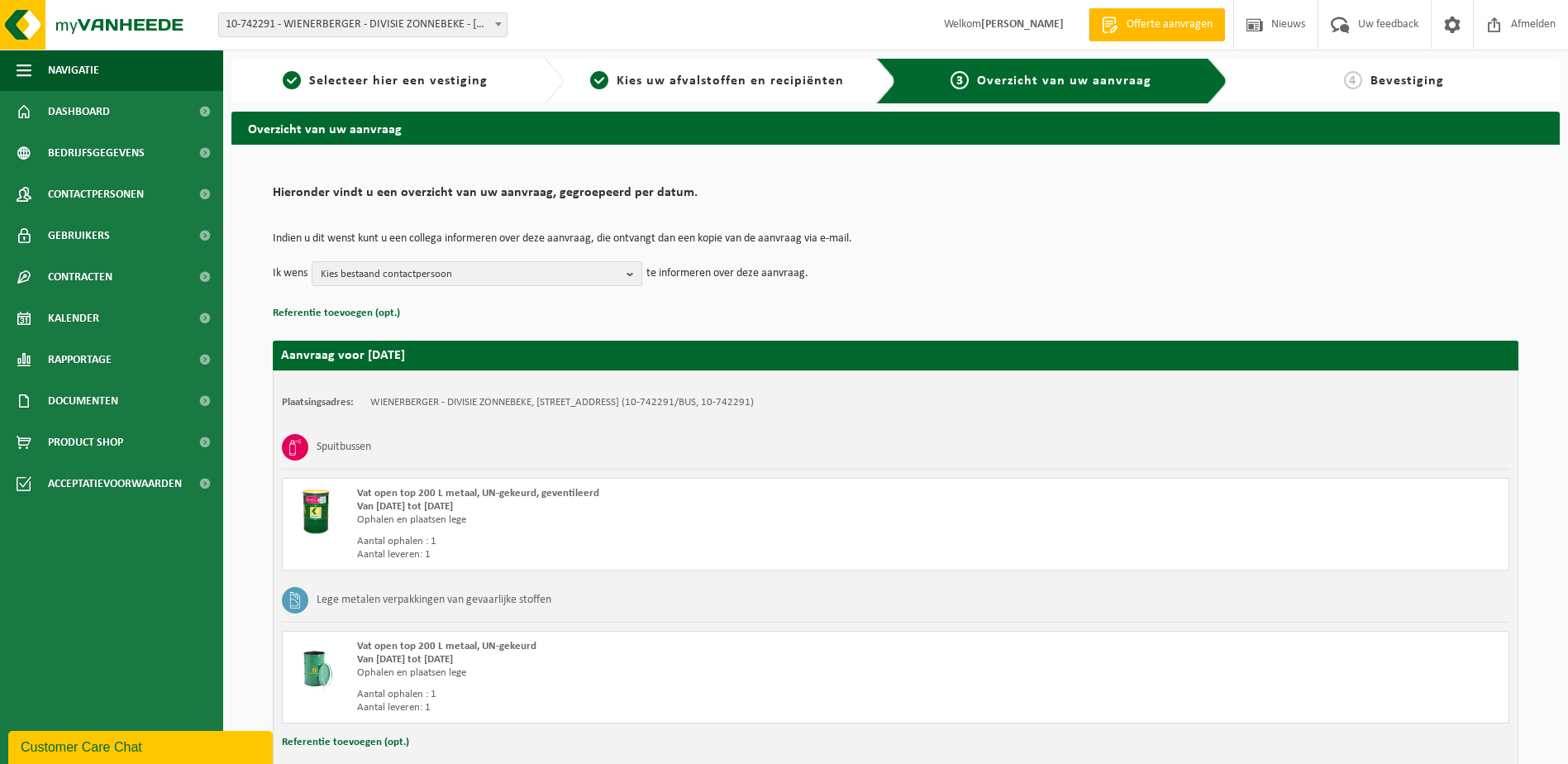
scroll to position [413, 0]
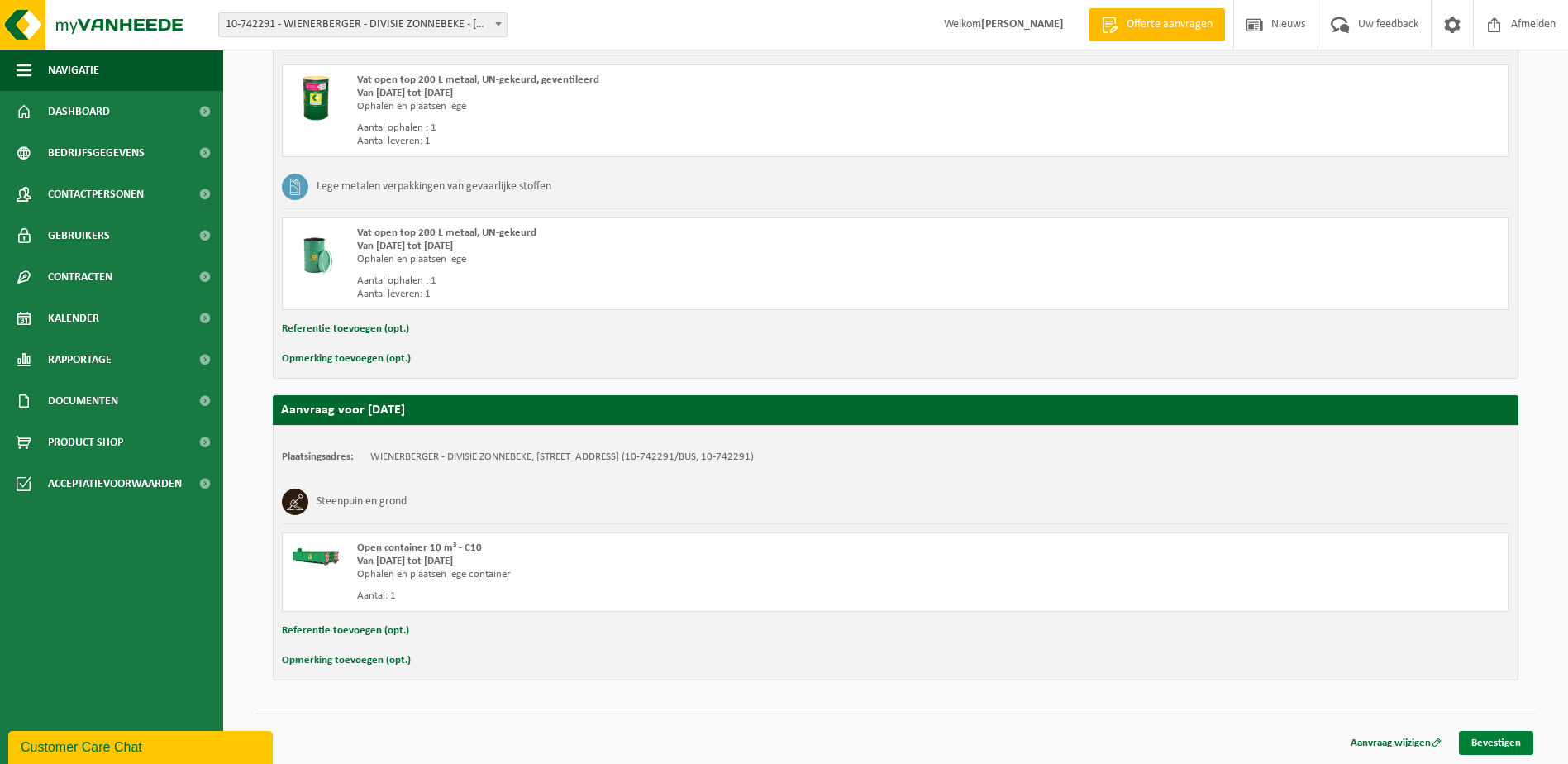
click at [1490, 741] on link "Bevestigen" at bounding box center [1495, 743] width 75 height 24
